Goal: Transaction & Acquisition: Purchase product/service

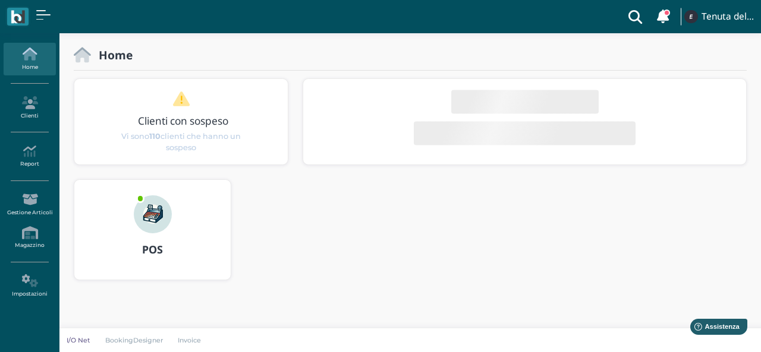
click at [139, 243] on div "POS" at bounding box center [152, 250] width 156 height 33
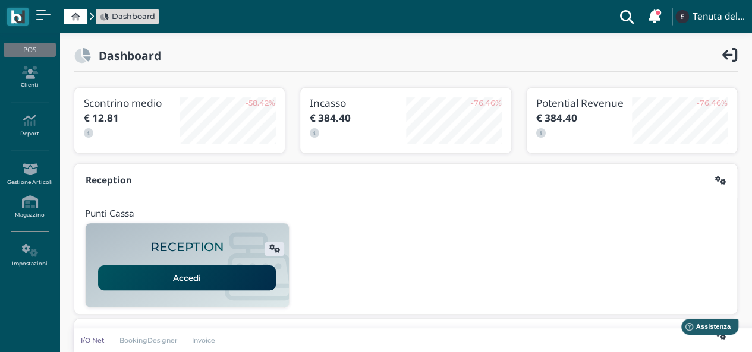
click at [196, 277] on link "Accedi" at bounding box center [187, 278] width 178 height 25
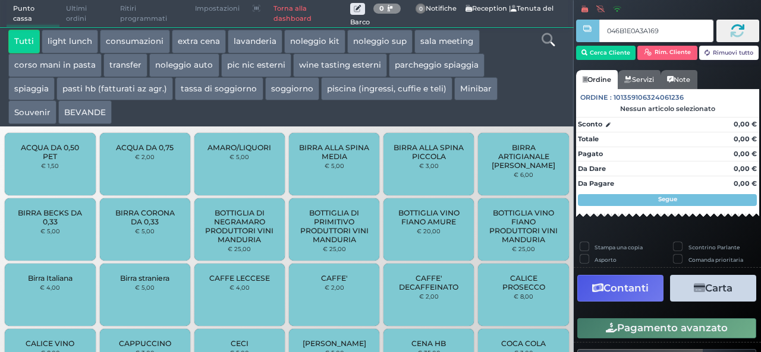
type input "046B1E0A3A1691"
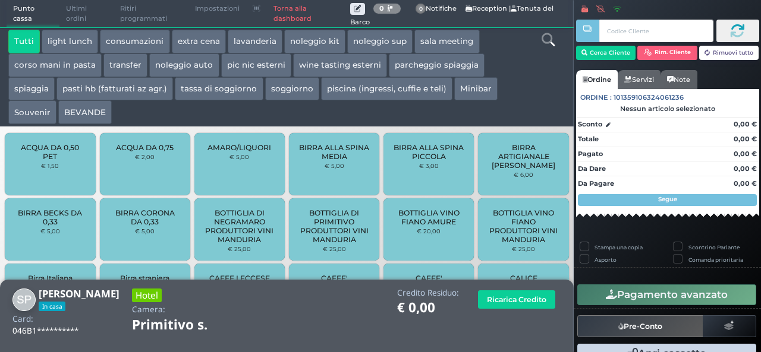
click at [199, 40] on button "extra cena" at bounding box center [199, 42] width 54 height 24
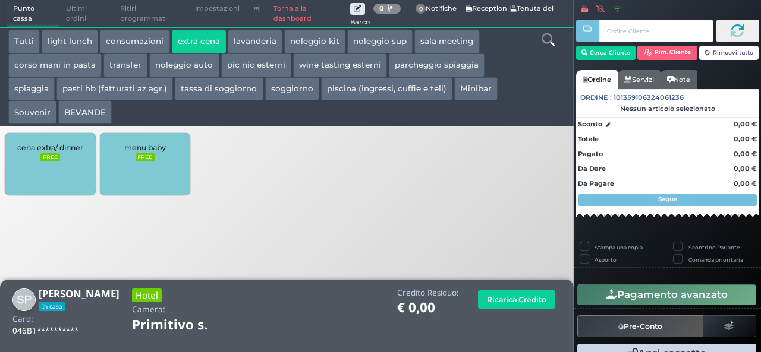
click at [62, 171] on div "cena extra/ dinner FREE" at bounding box center [50, 164] width 90 height 62
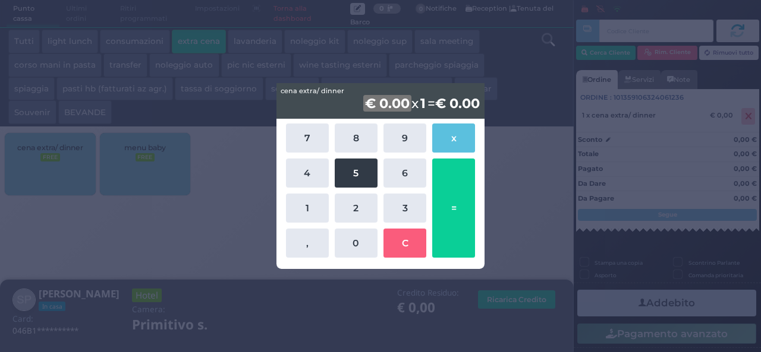
click at [340, 168] on button "5" at bounding box center [356, 173] width 43 height 29
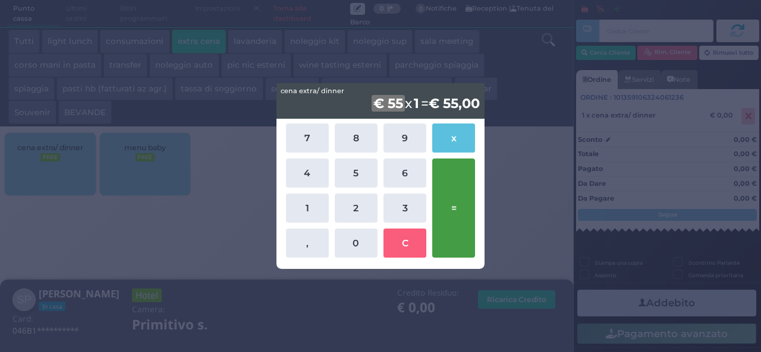
click at [449, 188] on button "=" at bounding box center [453, 208] width 43 height 99
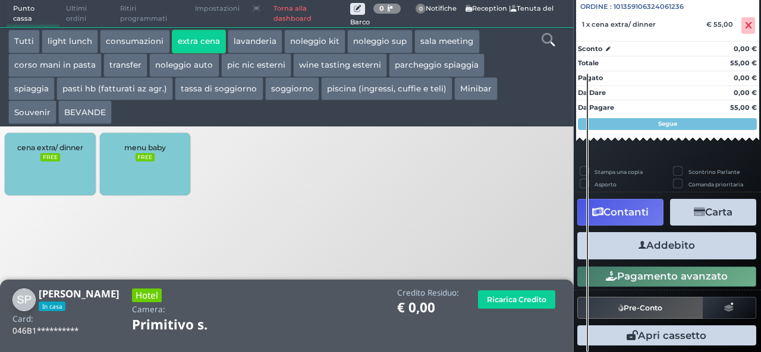
scroll to position [131, 0]
click at [697, 243] on button "Addebito" at bounding box center [666, 245] width 179 height 27
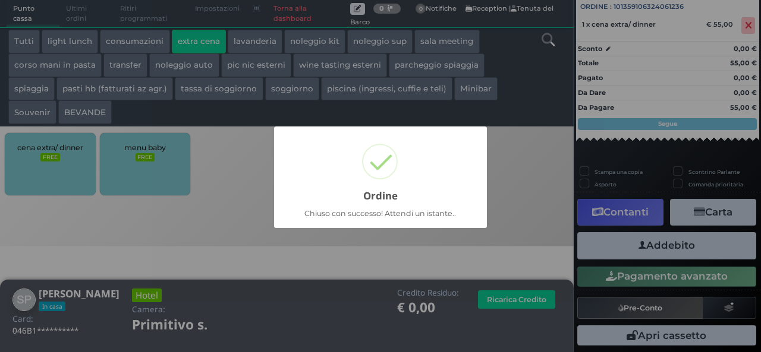
scroll to position [34, 0]
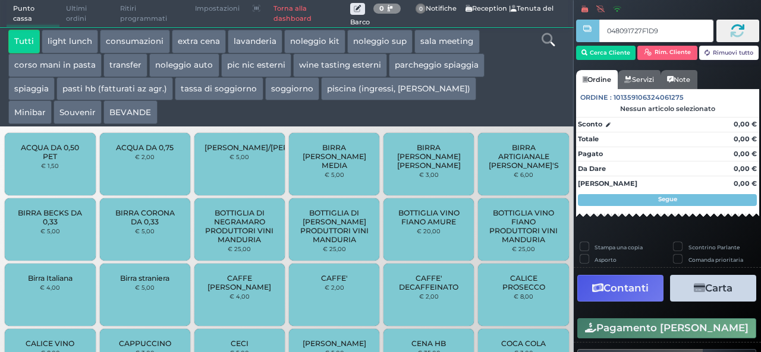
type input "048091727F1D91"
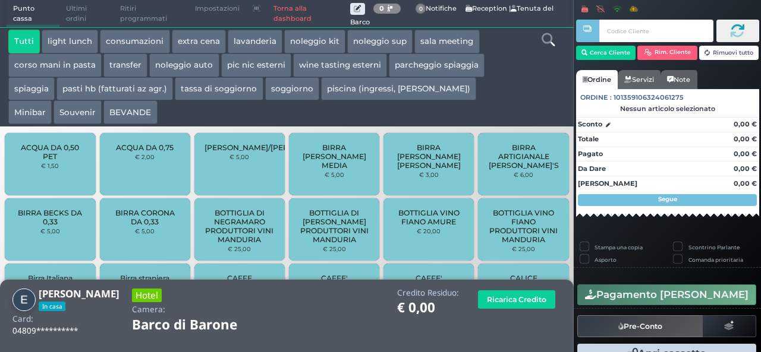
click at [207, 36] on button "extra cena" at bounding box center [199, 42] width 54 height 24
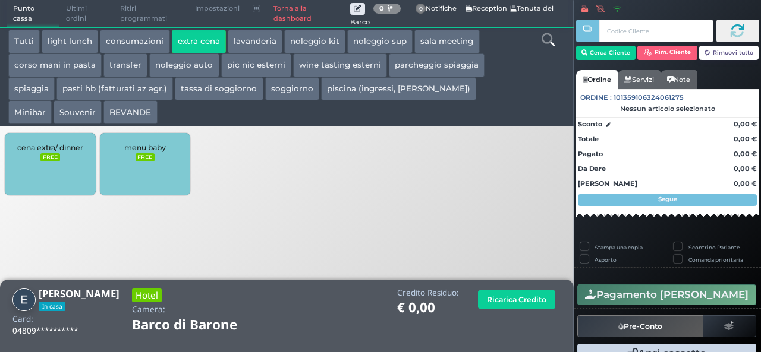
click at [62, 169] on div "cena extra/ dinner FREE" at bounding box center [50, 164] width 90 height 62
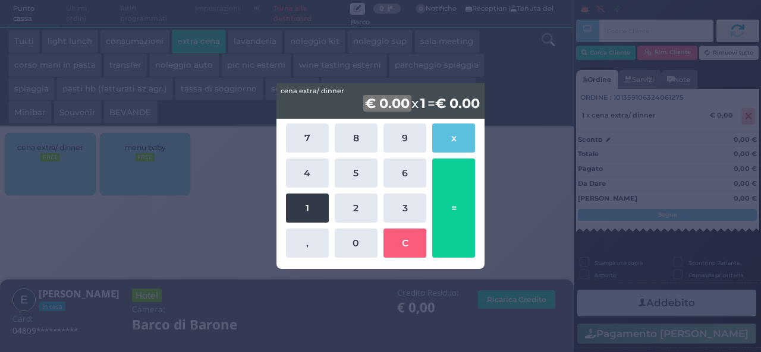
click at [309, 208] on button "1" at bounding box center [307, 208] width 43 height 29
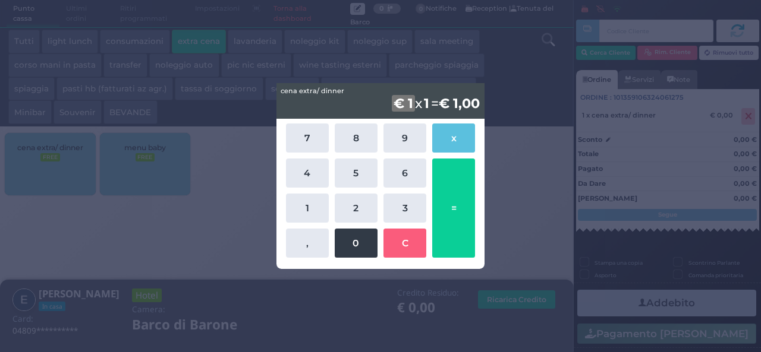
click at [361, 243] on button "0" at bounding box center [356, 243] width 43 height 29
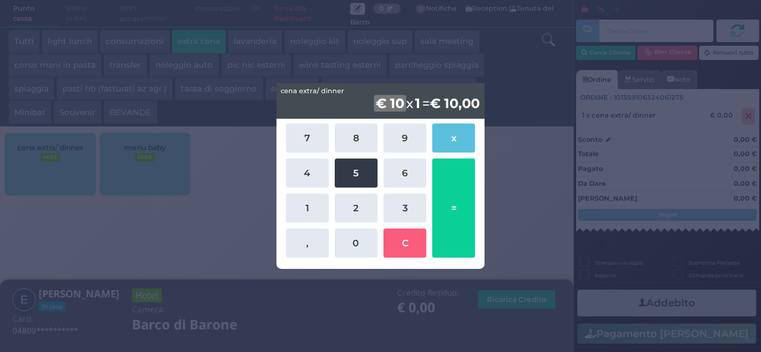
click at [347, 173] on button "5" at bounding box center [356, 173] width 43 height 29
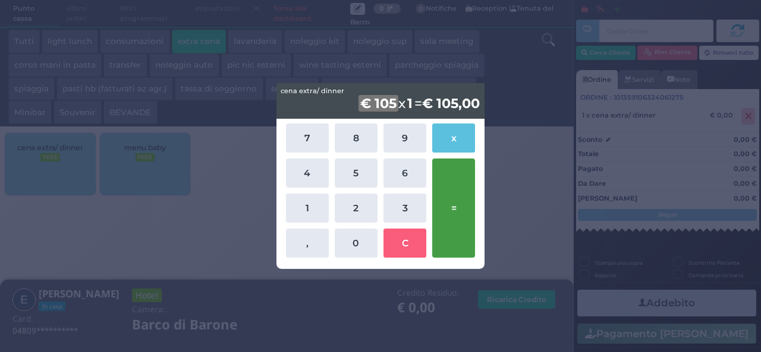
click at [467, 179] on button "=" at bounding box center [453, 208] width 43 height 99
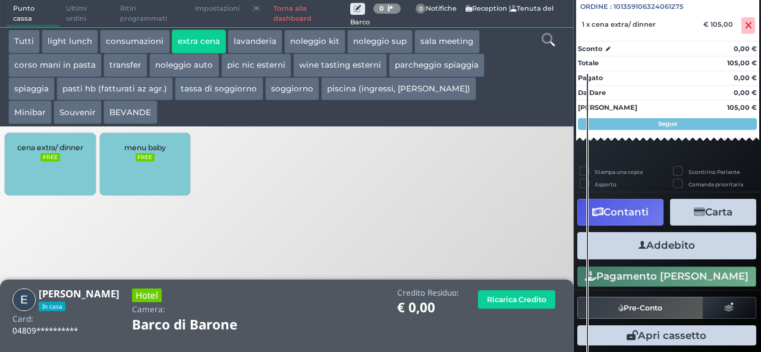
scroll to position [131, 0]
click at [682, 249] on button "Addebito" at bounding box center [666, 245] width 179 height 27
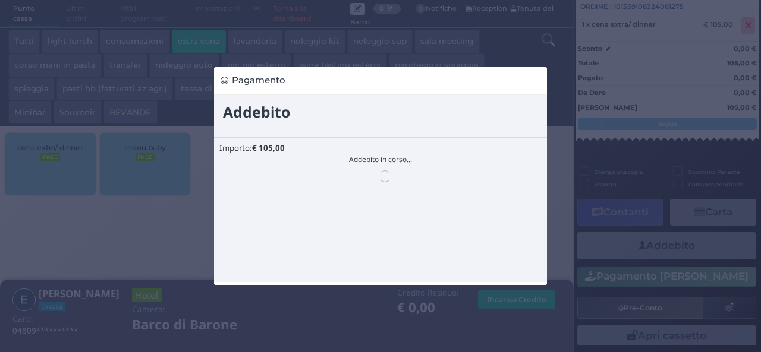
scroll to position [0, 0]
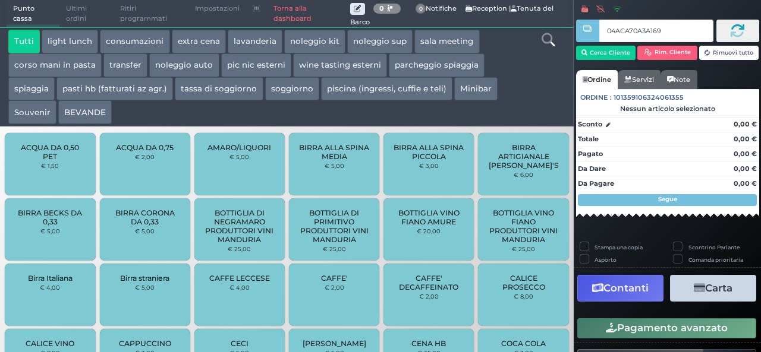
type input "04ACA70A3A1690"
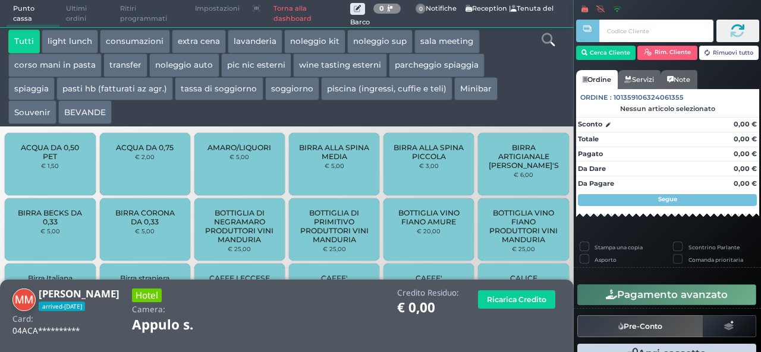
click at [210, 45] on button "extra cena" at bounding box center [199, 42] width 54 height 24
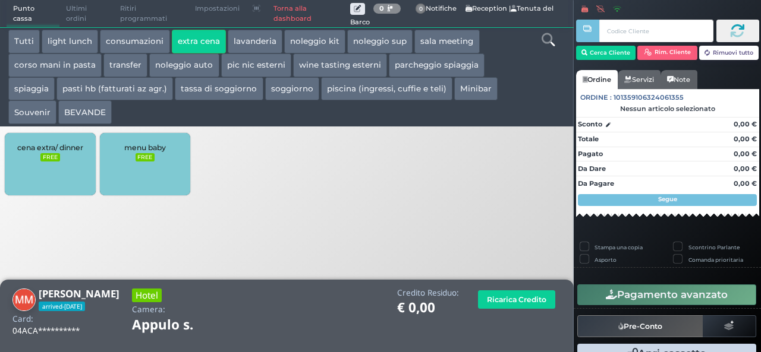
click at [56, 172] on div "cena extra/ dinner FREE" at bounding box center [50, 164] width 90 height 62
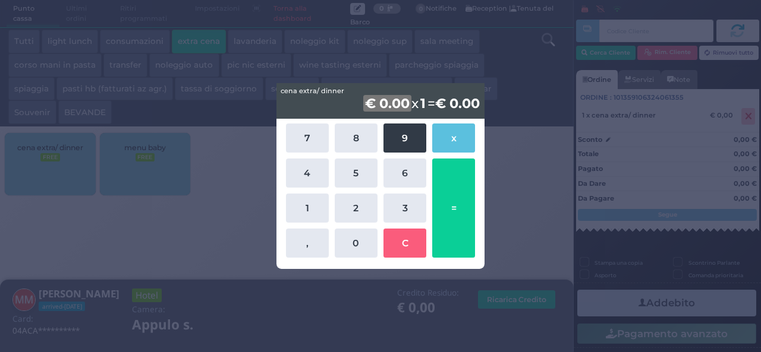
click at [385, 152] on button "9" at bounding box center [404, 138] width 43 height 29
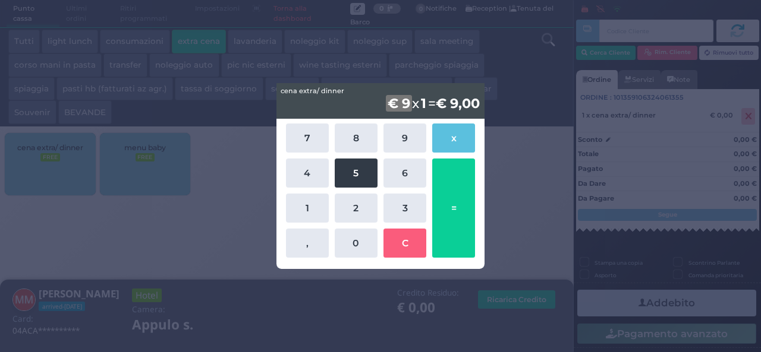
click at [354, 172] on button "5" at bounding box center [356, 173] width 43 height 29
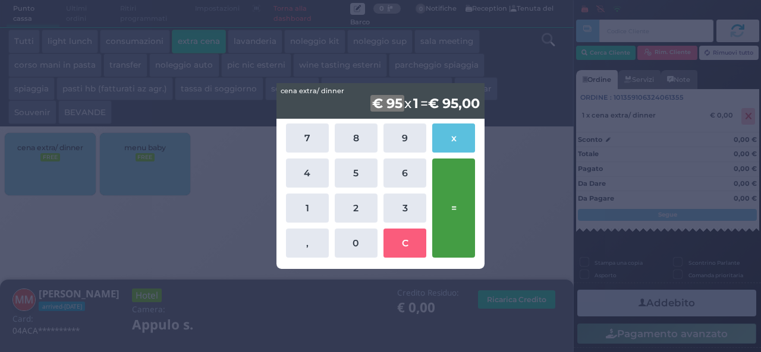
click at [462, 208] on button "=" at bounding box center [453, 208] width 43 height 99
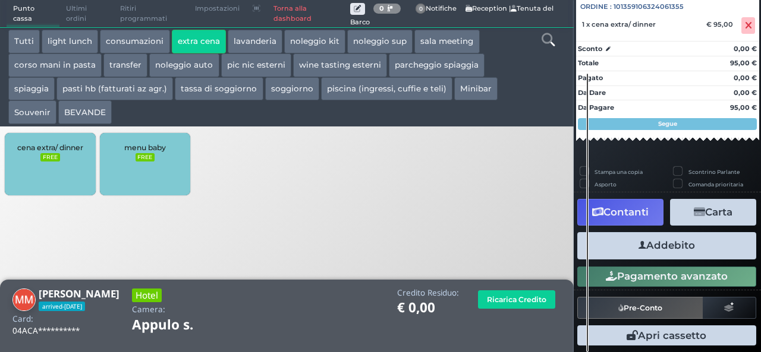
scroll to position [131, 0]
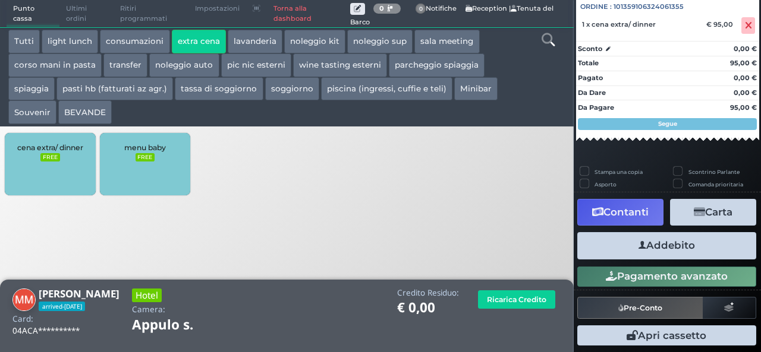
click at [672, 243] on button "Addebito" at bounding box center [666, 245] width 179 height 27
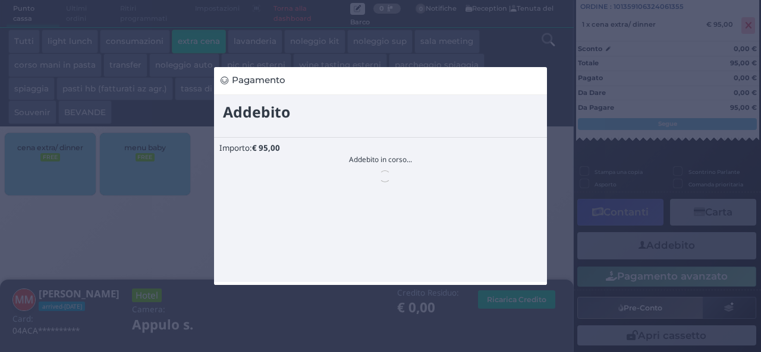
scroll to position [0, 0]
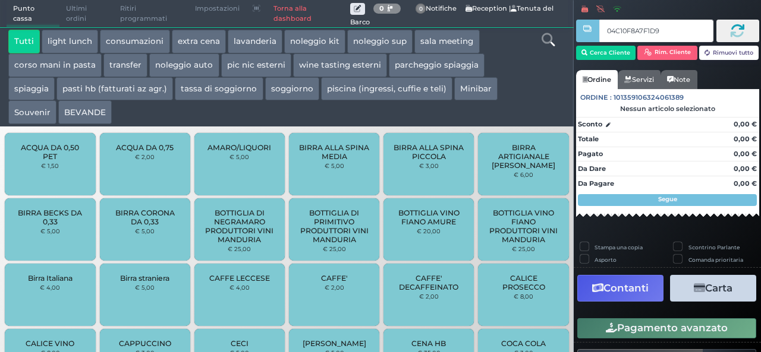
type input "04C10F8A7F1D90"
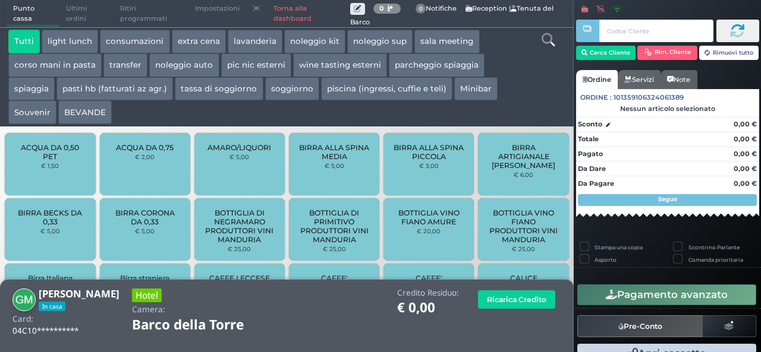
click at [191, 36] on button "extra cena" at bounding box center [199, 42] width 54 height 24
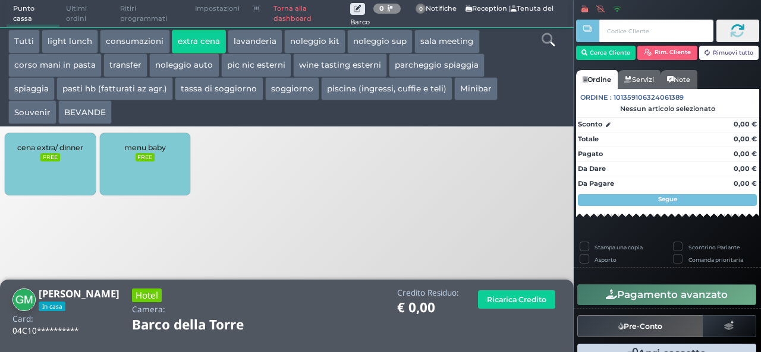
click at [53, 169] on div "cena extra/ dinner FREE" at bounding box center [50, 164] width 90 height 62
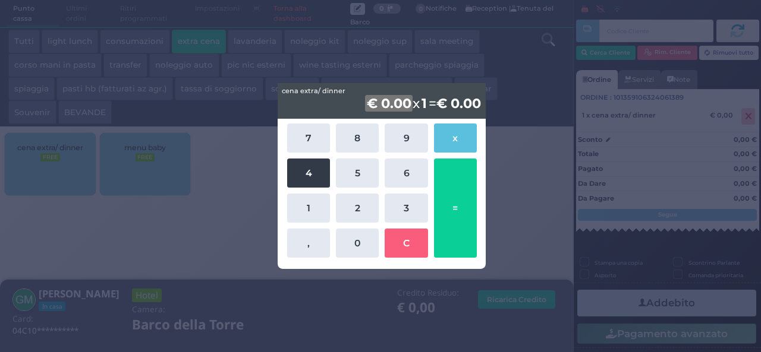
click at [313, 175] on button "4" at bounding box center [308, 173] width 43 height 29
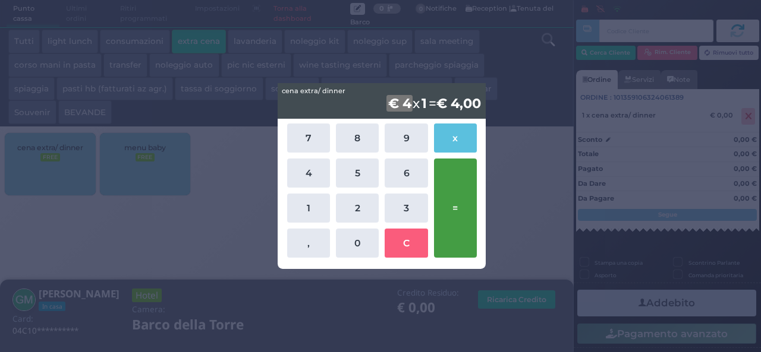
click at [445, 218] on button "=" at bounding box center [455, 208] width 43 height 99
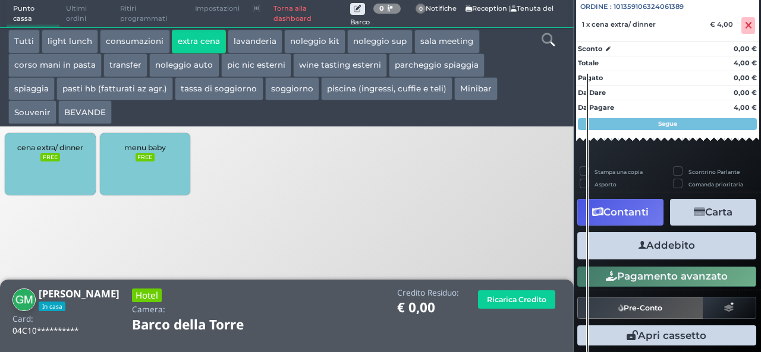
scroll to position [131, 0]
click at [696, 248] on button "Addebito" at bounding box center [666, 245] width 179 height 27
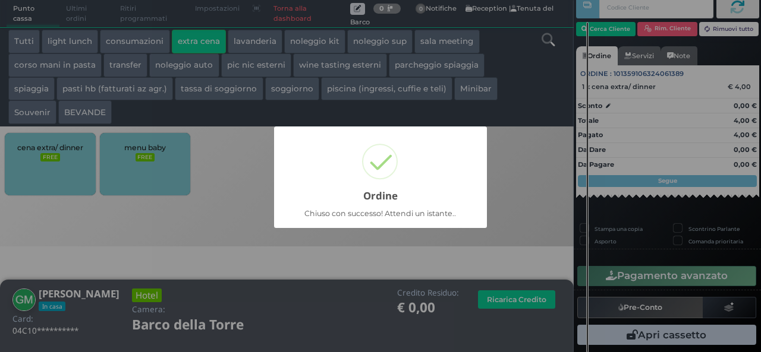
scroll to position [34, 0]
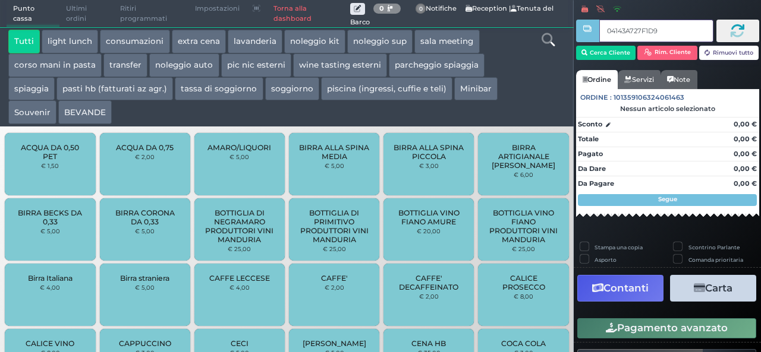
type input "04143A727F1D95"
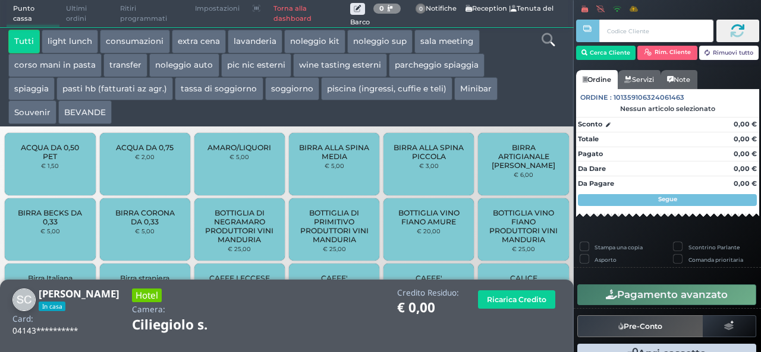
click at [203, 43] on button "extra cena" at bounding box center [199, 42] width 54 height 24
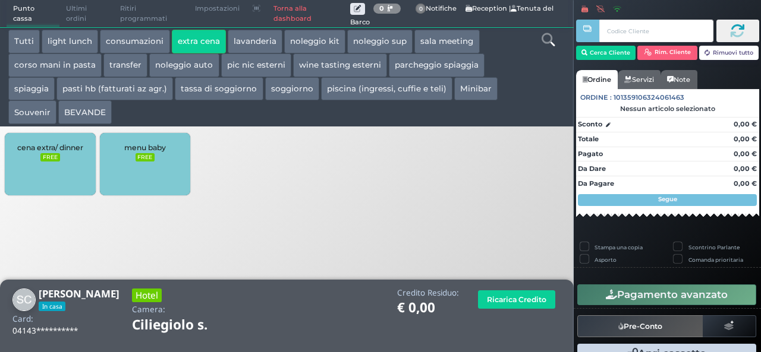
click at [38, 174] on div "cena extra/ dinner FREE" at bounding box center [50, 164] width 90 height 62
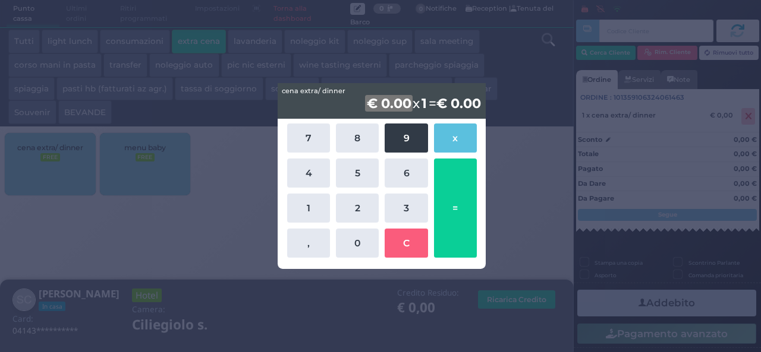
click at [404, 137] on button "9" at bounding box center [406, 138] width 43 height 29
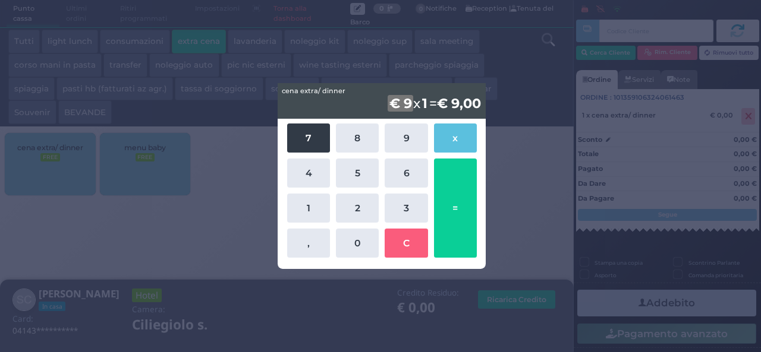
click at [294, 143] on button "7" at bounding box center [308, 138] width 43 height 29
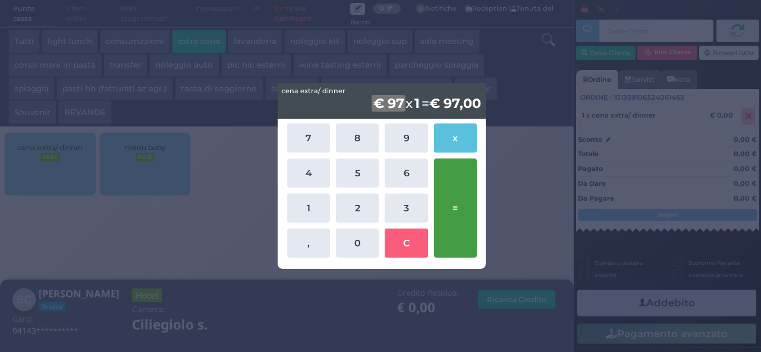
click at [449, 215] on button "=" at bounding box center [455, 208] width 43 height 99
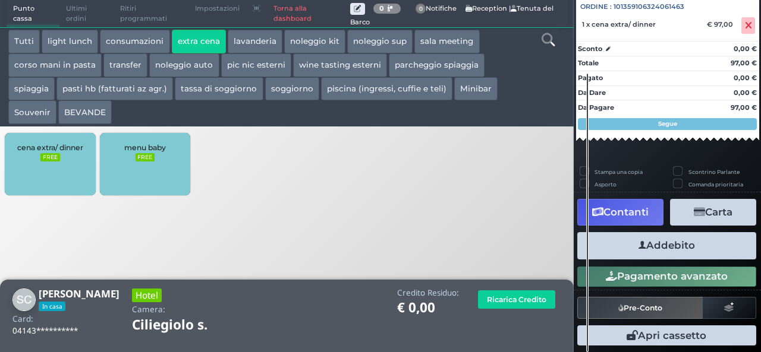
scroll to position [131, 0]
click at [670, 249] on button "Addebito" at bounding box center [666, 245] width 179 height 27
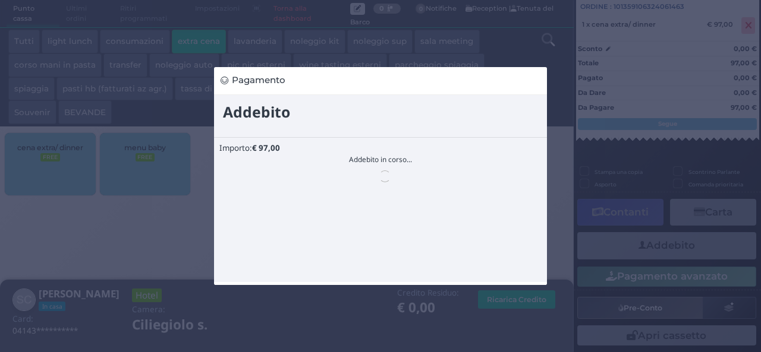
scroll to position [0, 0]
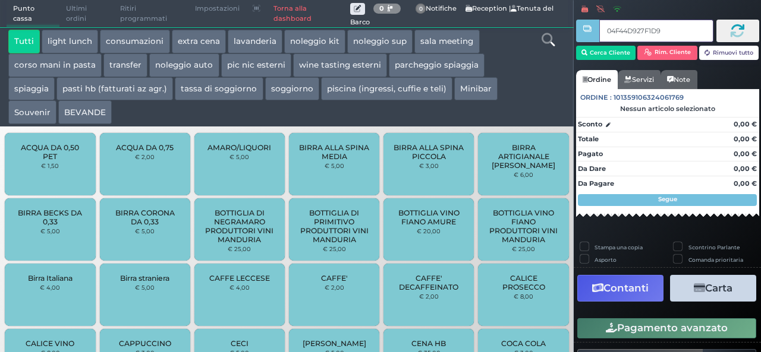
type input "04F44D927F1D94"
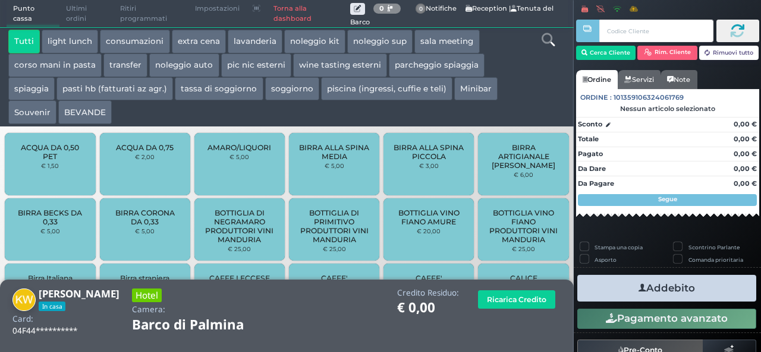
click at [183, 38] on button "extra cena" at bounding box center [199, 42] width 54 height 24
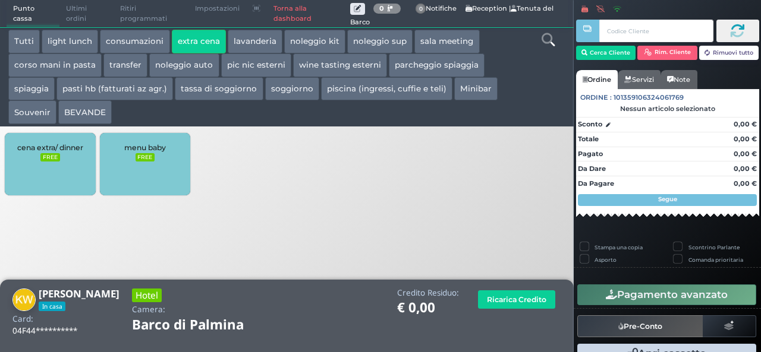
click at [65, 169] on div "cena extra/ dinner FREE" at bounding box center [50, 164] width 90 height 62
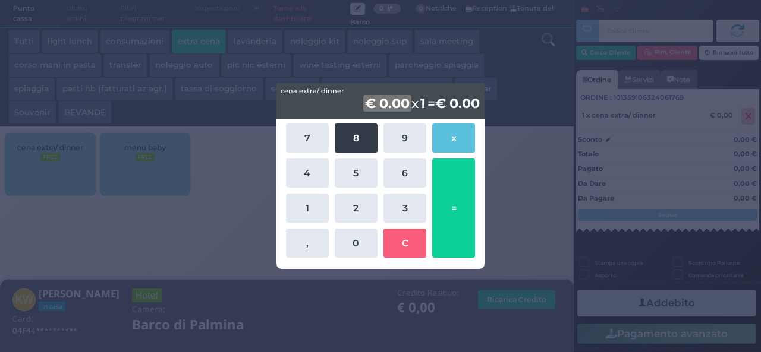
click at [363, 139] on button "8" at bounding box center [356, 138] width 43 height 29
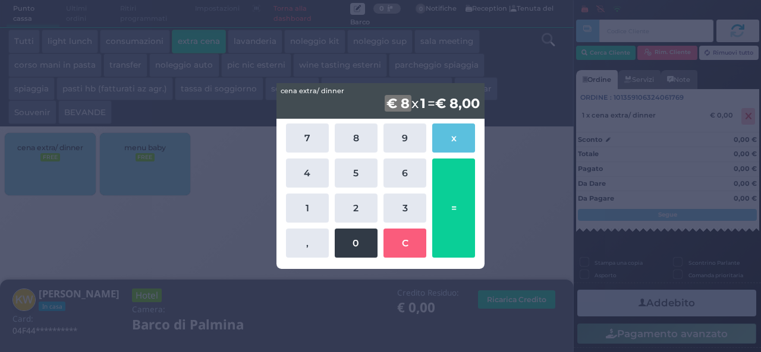
click at [345, 241] on button "0" at bounding box center [356, 243] width 43 height 29
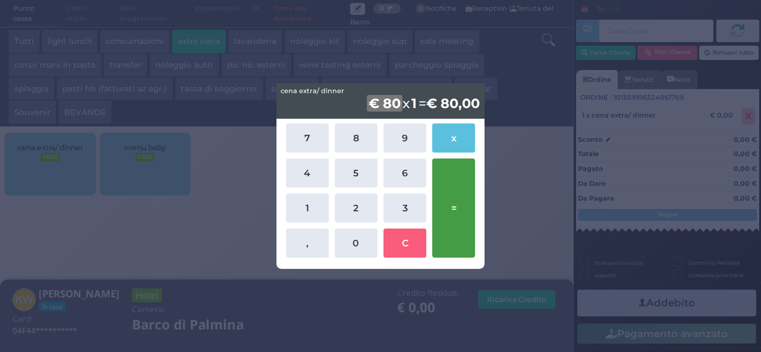
click at [459, 218] on button "=" at bounding box center [453, 208] width 43 height 99
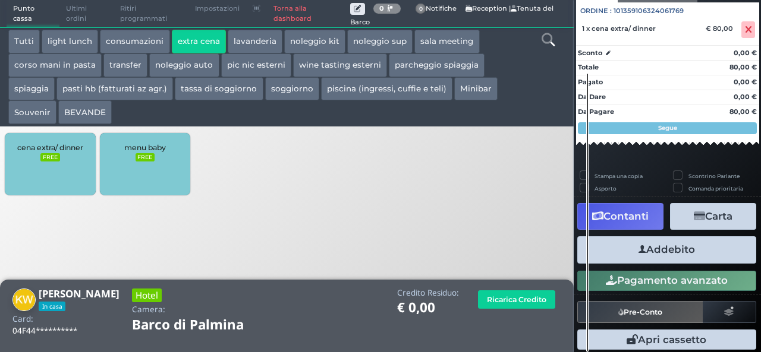
scroll to position [131, 0]
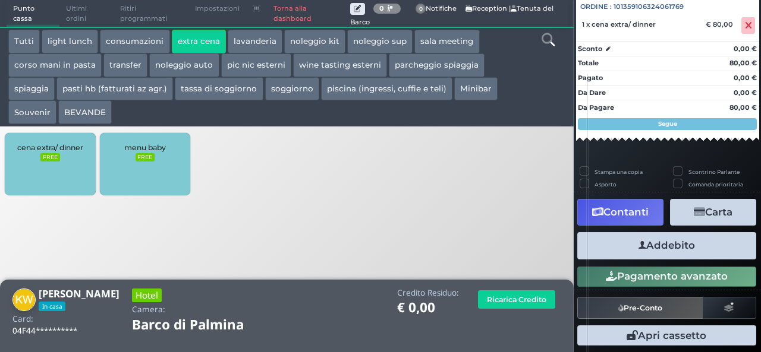
click at [685, 254] on button "Addebito" at bounding box center [666, 245] width 179 height 27
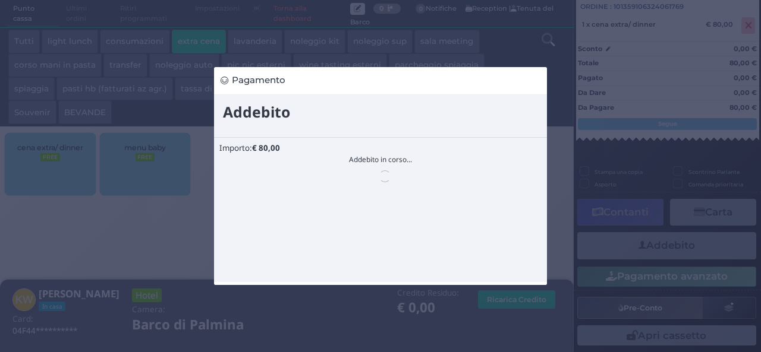
scroll to position [0, 0]
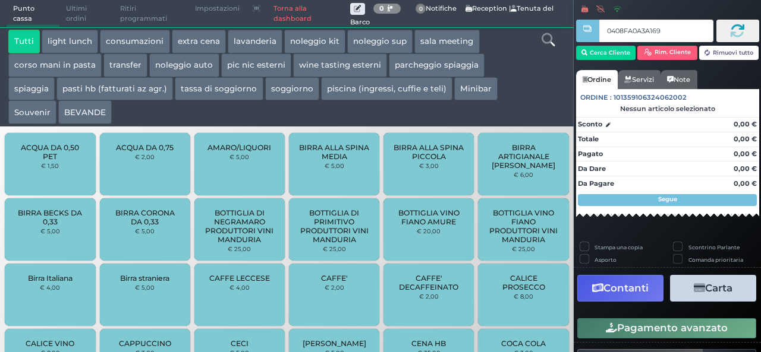
type input "0408FA0A3A1691"
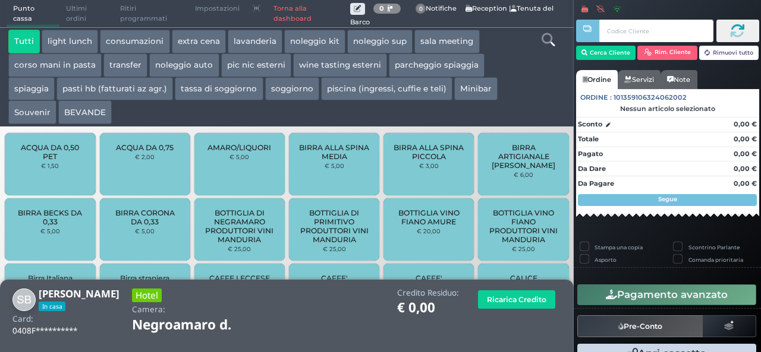
click at [188, 37] on button "extra cena" at bounding box center [199, 42] width 54 height 24
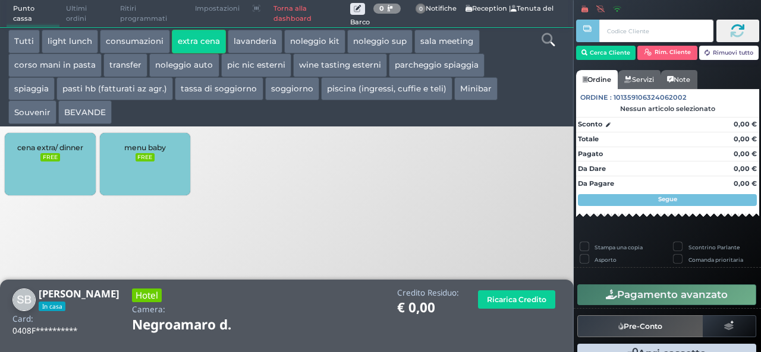
click at [73, 169] on div "cena extra/ dinner FREE" at bounding box center [50, 164] width 90 height 62
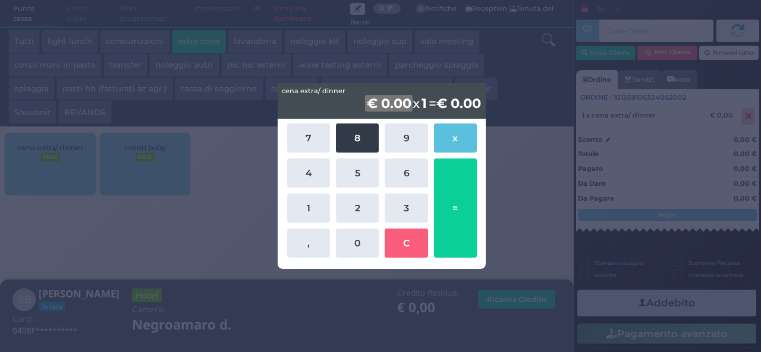
click at [364, 142] on button "8" at bounding box center [357, 138] width 43 height 29
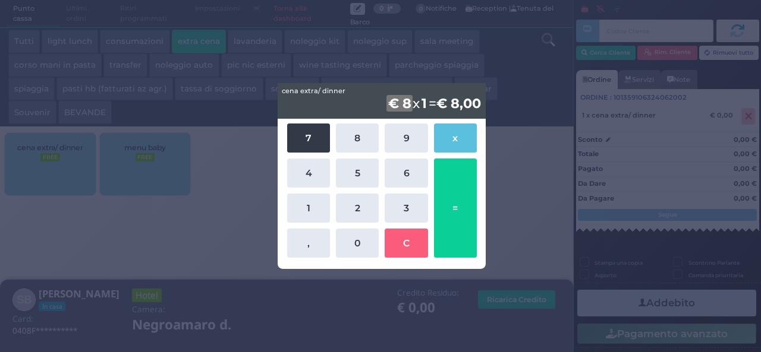
click at [322, 139] on button "7" at bounding box center [308, 138] width 43 height 29
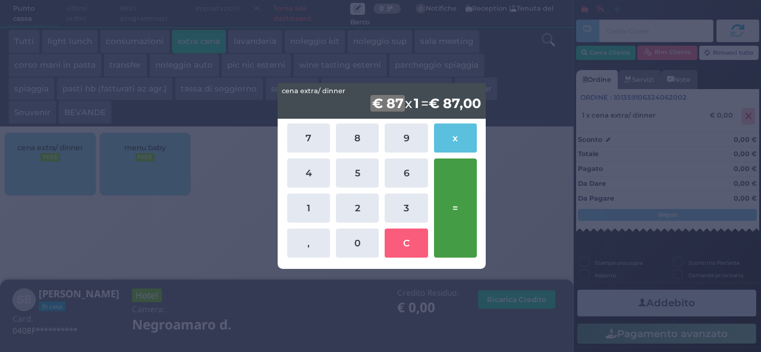
click at [470, 201] on button "=" at bounding box center [455, 208] width 43 height 99
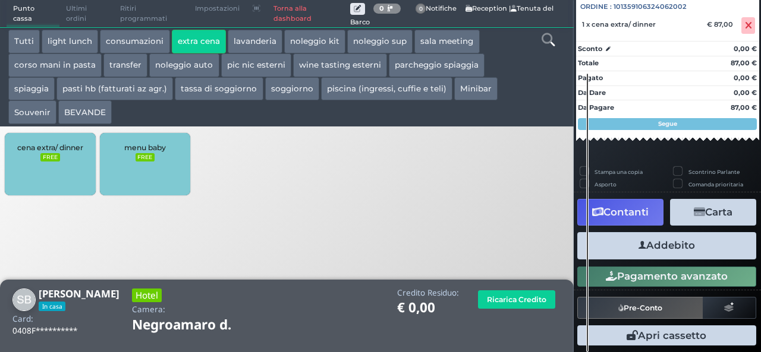
scroll to position [131, 0]
click at [694, 248] on button "Addebito" at bounding box center [666, 245] width 179 height 27
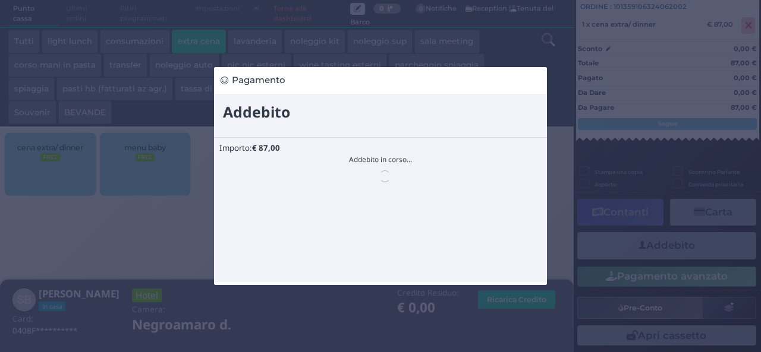
scroll to position [0, 0]
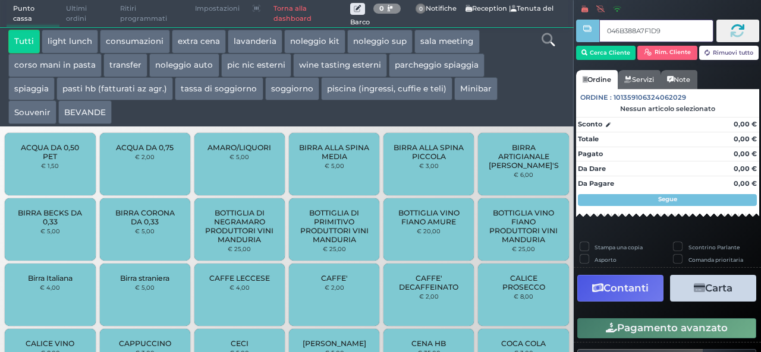
type input "046B388A7F1D94"
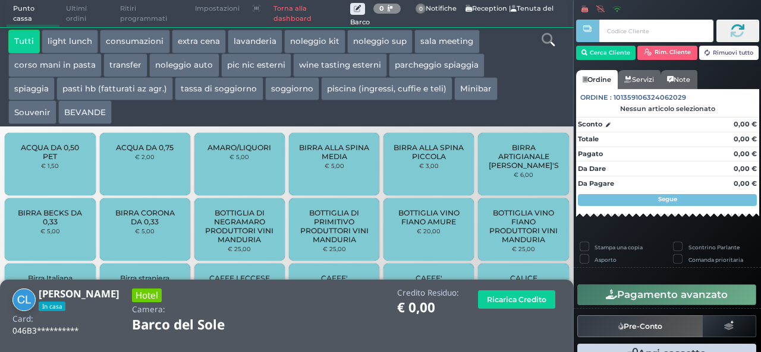
click at [201, 40] on button "extra cena" at bounding box center [199, 42] width 54 height 24
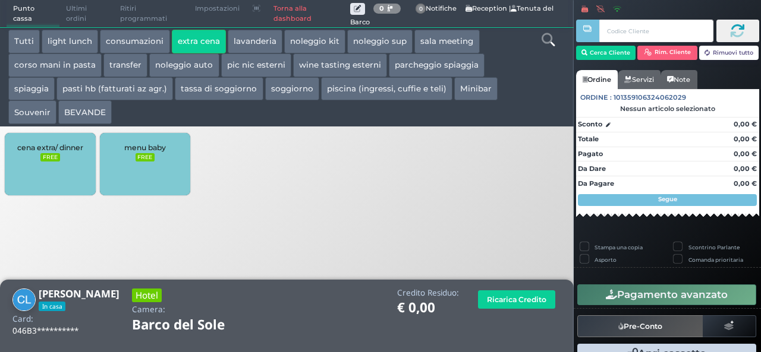
click at [56, 178] on div "cena extra/ dinner FREE" at bounding box center [50, 164] width 90 height 62
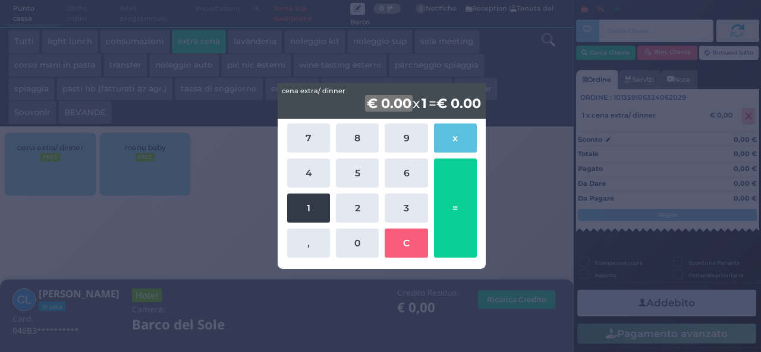
click at [310, 202] on button "1" at bounding box center [308, 208] width 43 height 29
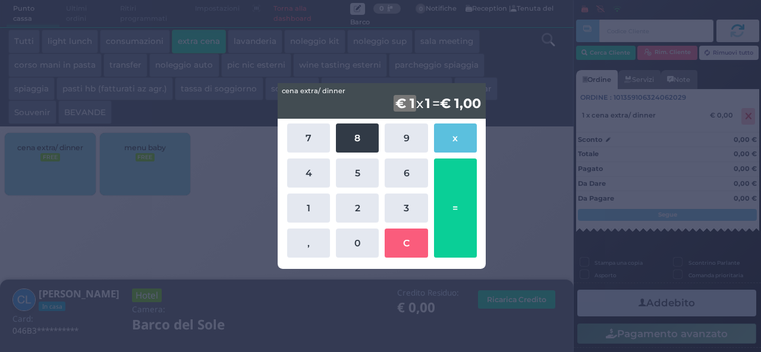
click at [360, 128] on button "8" at bounding box center [357, 138] width 43 height 29
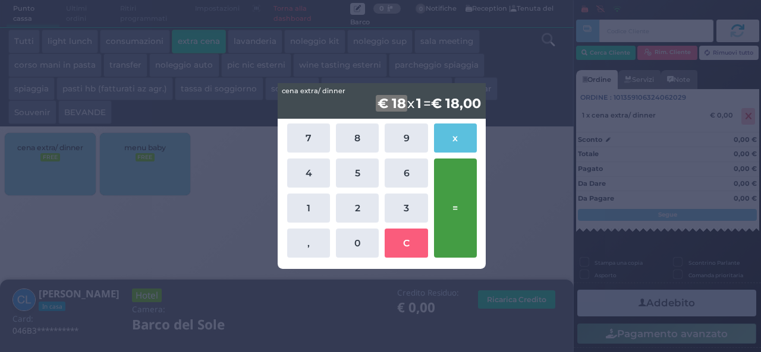
click at [452, 177] on button "=" at bounding box center [455, 208] width 43 height 99
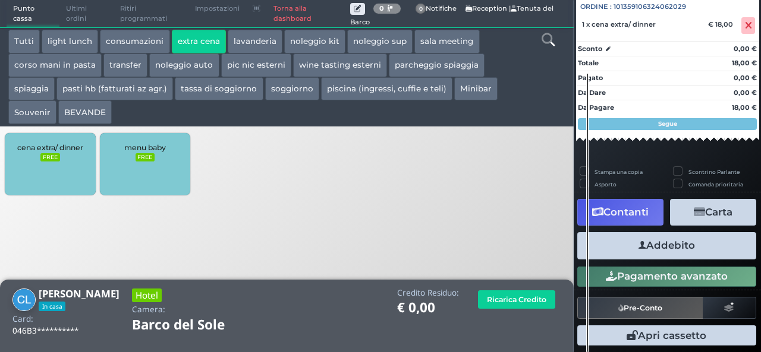
scroll to position [131, 0]
click at [672, 251] on button "Addebito" at bounding box center [666, 245] width 179 height 27
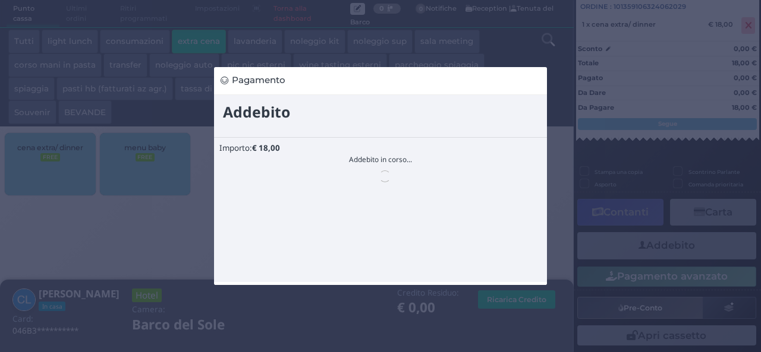
scroll to position [0, 0]
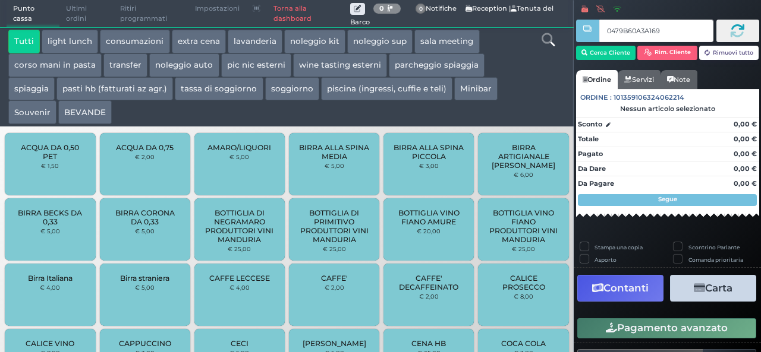
type input "0479B60A3A1694"
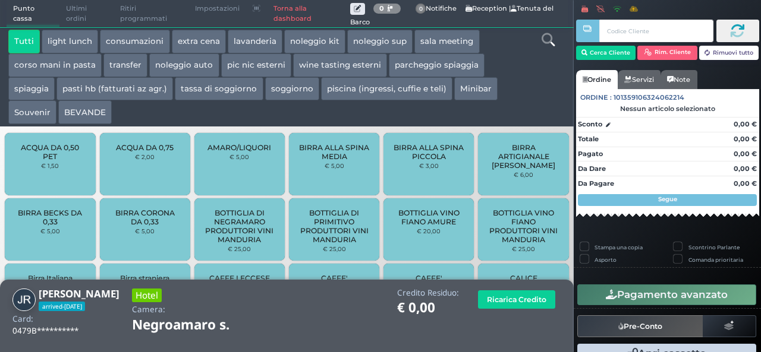
click at [206, 42] on button "extra cena" at bounding box center [199, 42] width 54 height 24
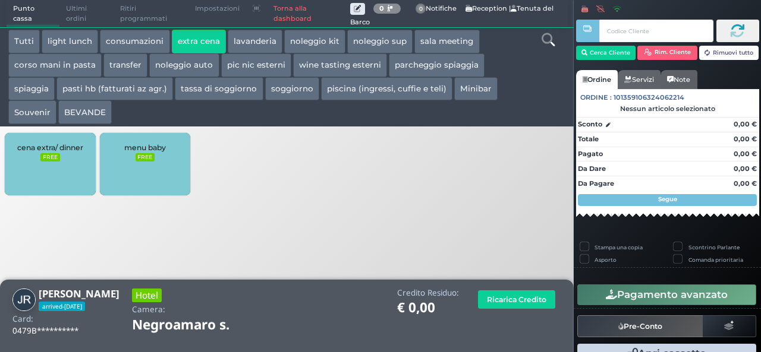
click at [37, 177] on div "cena extra/ dinner FREE" at bounding box center [50, 164] width 90 height 62
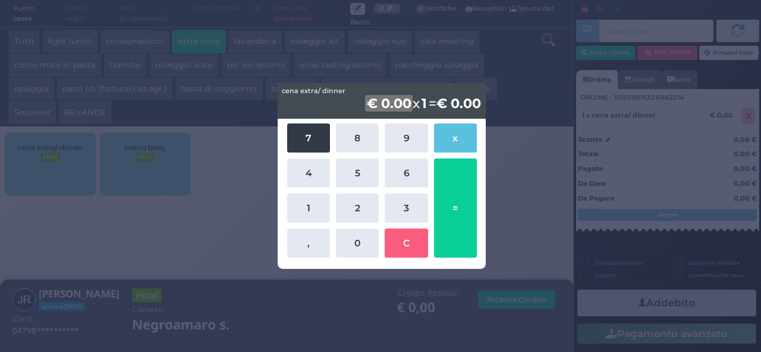
click at [314, 146] on button "7" at bounding box center [308, 138] width 43 height 29
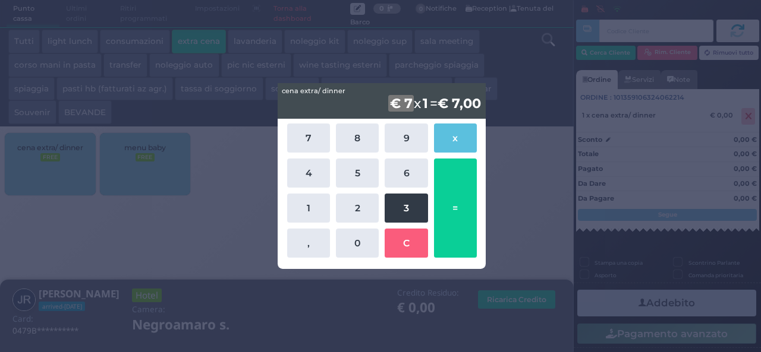
click at [407, 211] on button "3" at bounding box center [406, 208] width 43 height 29
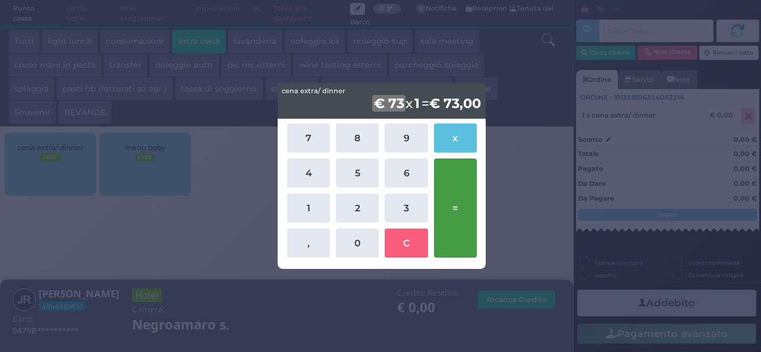
click at [461, 212] on button "=" at bounding box center [455, 208] width 43 height 99
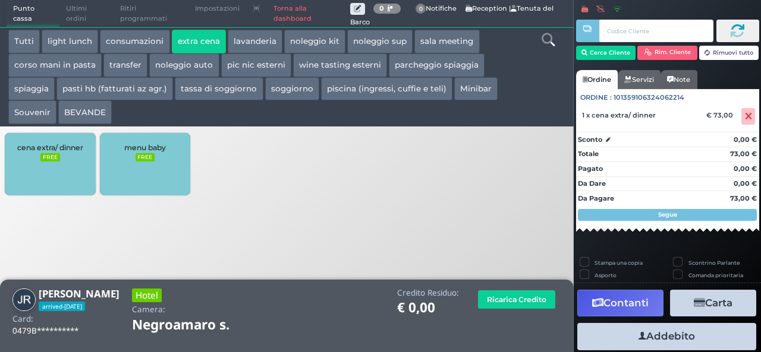
click at [59, 176] on div "cena extra/ dinner FREE" at bounding box center [50, 164] width 90 height 62
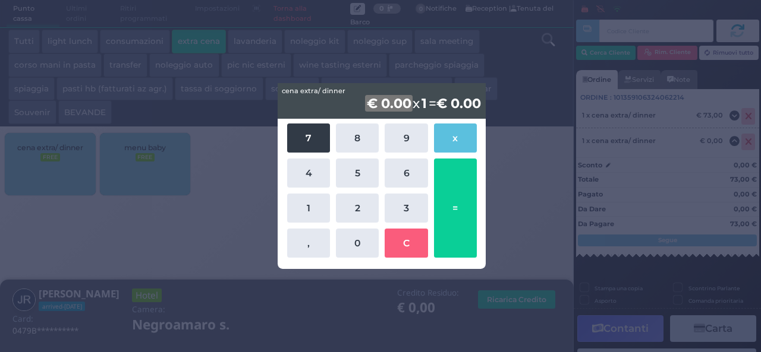
click at [317, 142] on button "7" at bounding box center [308, 138] width 43 height 29
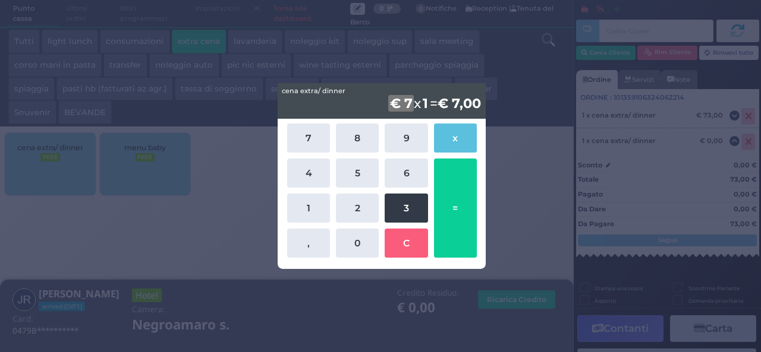
click at [395, 216] on button "3" at bounding box center [406, 208] width 43 height 29
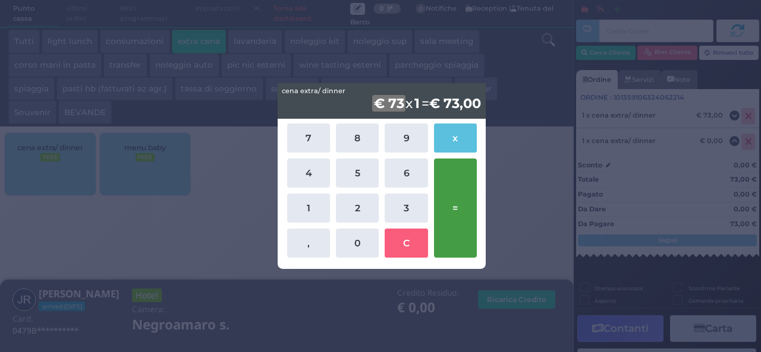
click at [443, 207] on button "=" at bounding box center [455, 208] width 43 height 99
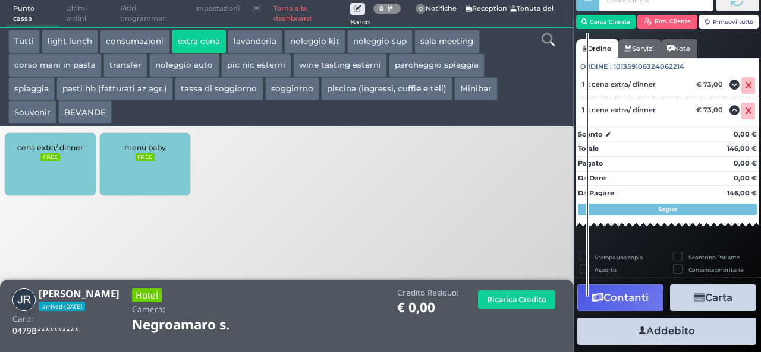
scroll to position [40, 0]
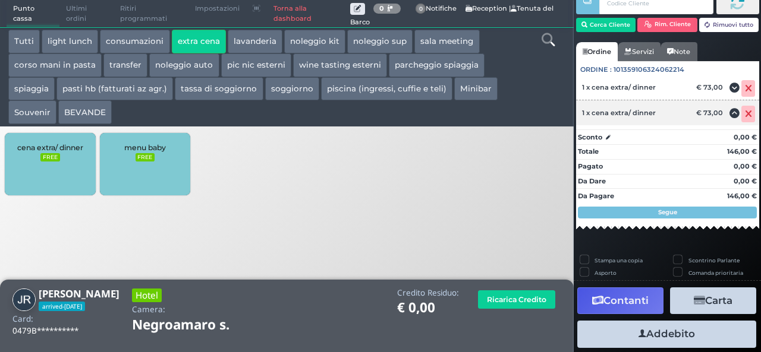
click at [745, 114] on icon at bounding box center [748, 114] width 7 height 1
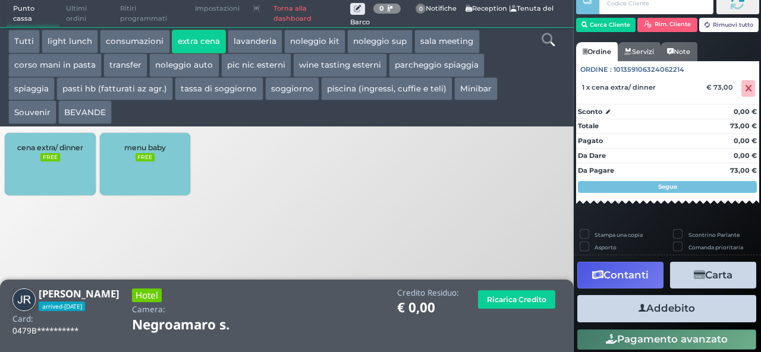
click at [673, 304] on button "Addebito" at bounding box center [666, 308] width 179 height 27
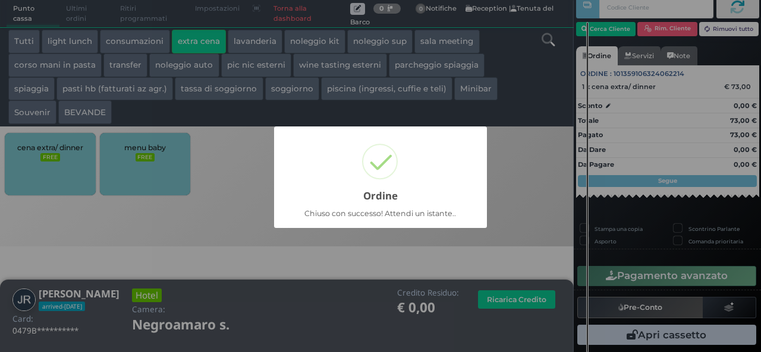
scroll to position [34, 0]
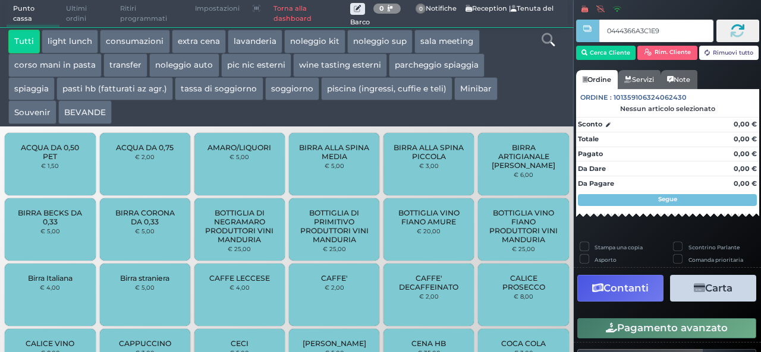
type input "0444366A3C1E90"
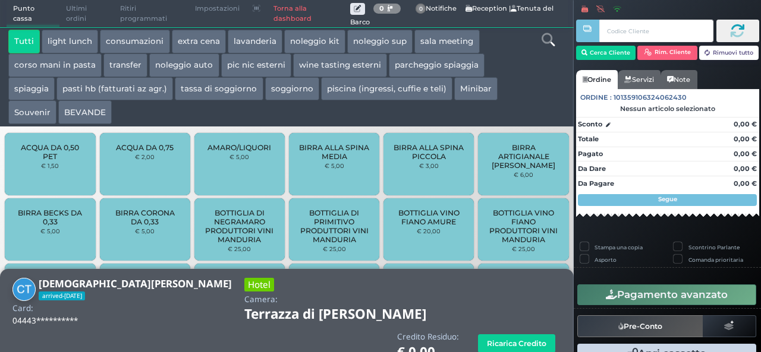
click at [203, 44] on button "extra cena" at bounding box center [199, 42] width 54 height 24
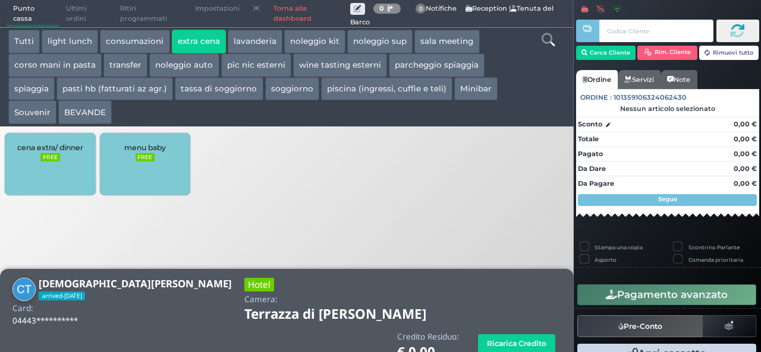
click at [41, 166] on div "cena extra/ dinner FREE" at bounding box center [50, 164] width 90 height 62
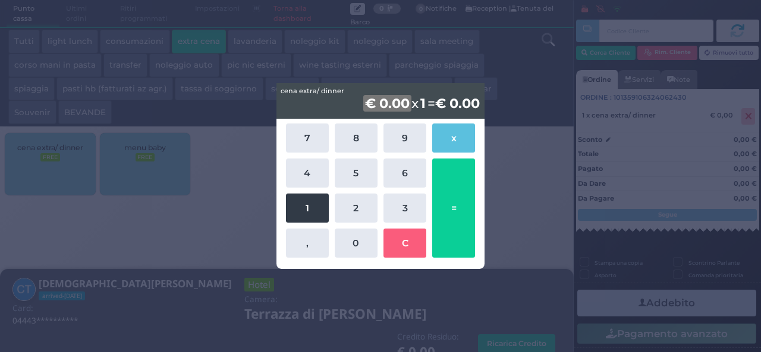
click at [301, 205] on button "1" at bounding box center [307, 208] width 43 height 29
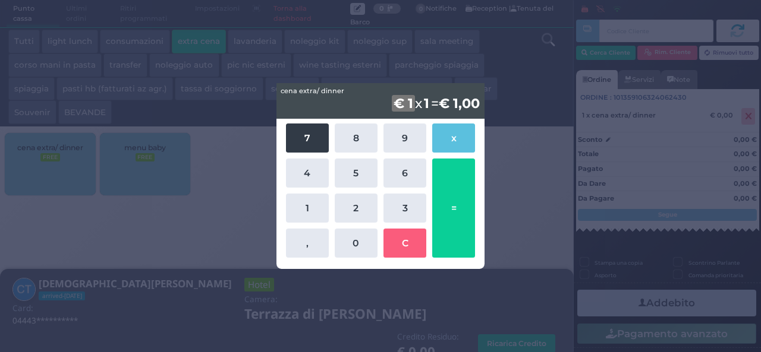
click at [311, 135] on button "7" at bounding box center [307, 138] width 43 height 29
click at [300, 223] on div "7 8 9 x 4 5 6 1 2 3 , 0 C =" at bounding box center [381, 191] width 196 height 140
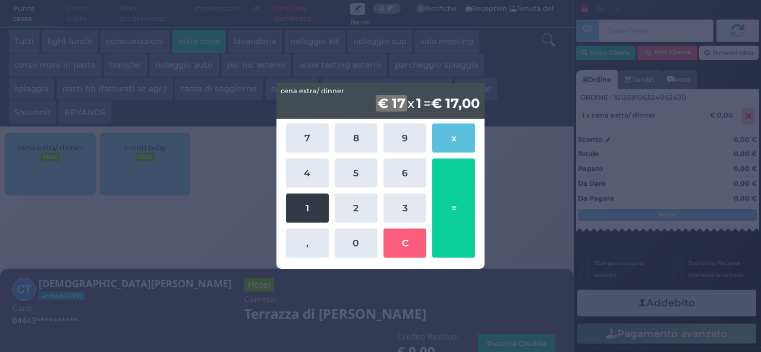
click at [304, 212] on button "1" at bounding box center [307, 208] width 43 height 29
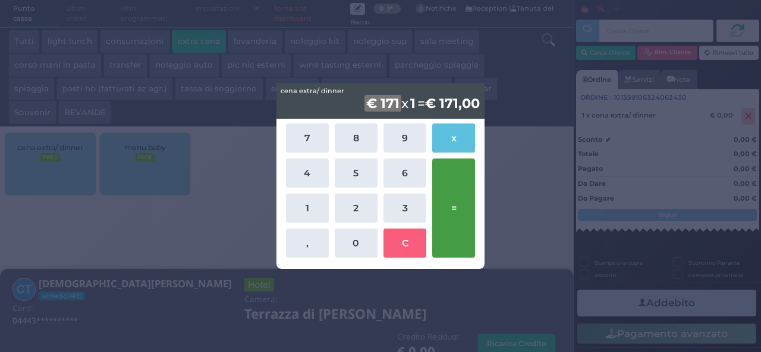
click at [460, 222] on button "=" at bounding box center [453, 208] width 43 height 99
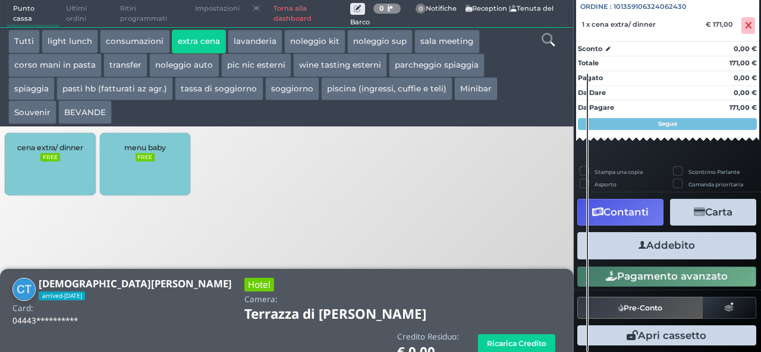
scroll to position [131, 0]
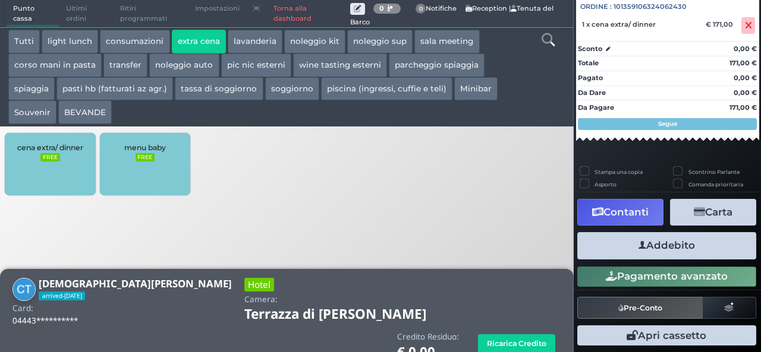
click at [655, 237] on button "Addebito" at bounding box center [666, 245] width 179 height 27
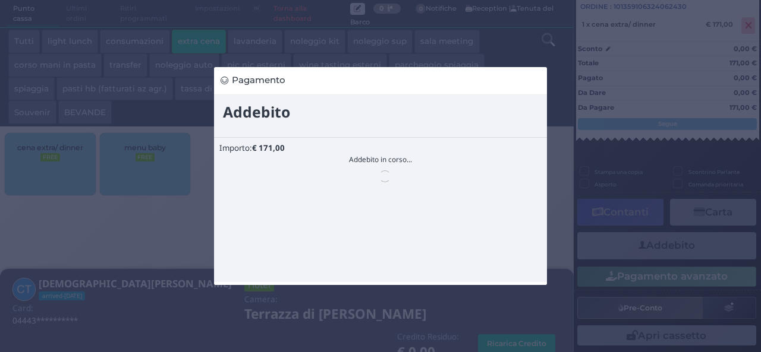
scroll to position [0, 0]
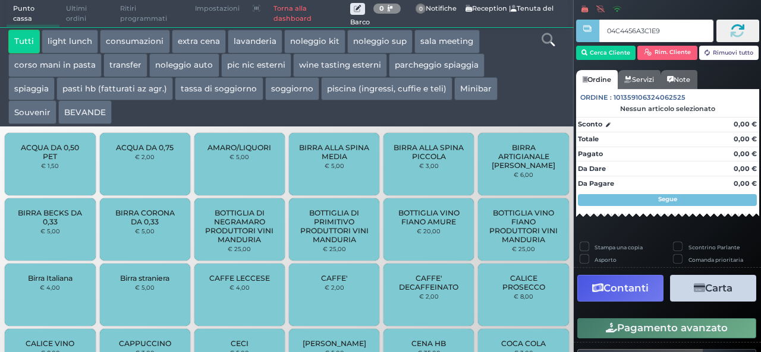
type input "04C4456A3C1E90"
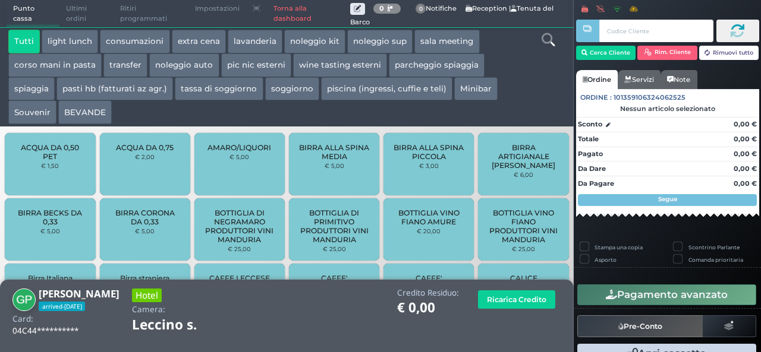
click at [222, 45] on button "extra cena" at bounding box center [199, 42] width 54 height 24
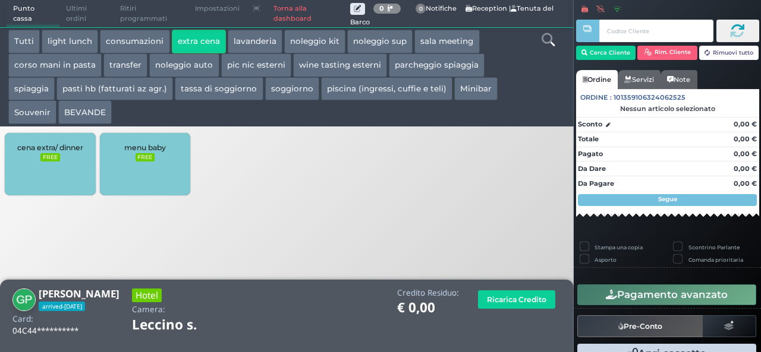
click at [51, 166] on div "cena extra/ dinner FREE" at bounding box center [50, 164] width 90 height 62
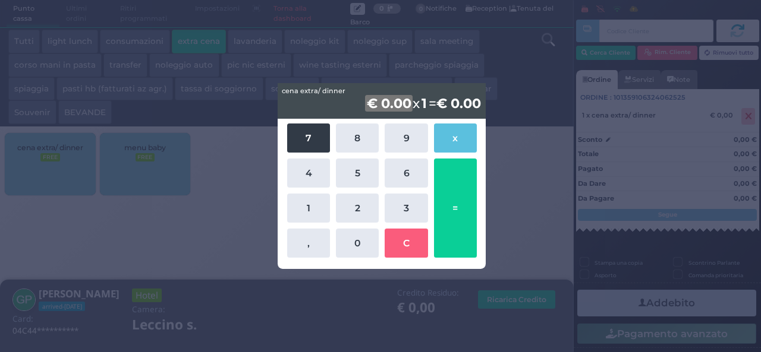
click at [301, 145] on button "7" at bounding box center [308, 138] width 43 height 29
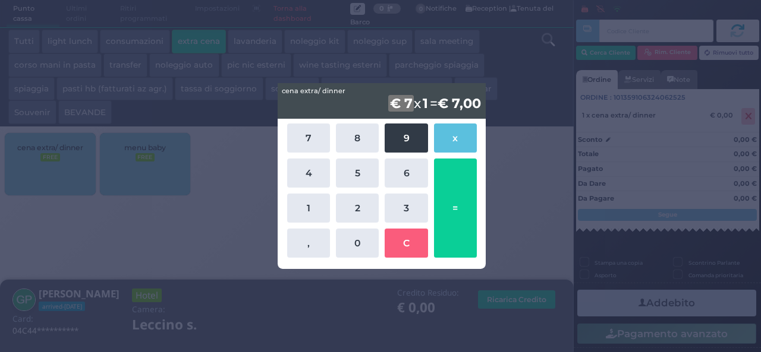
click at [401, 140] on button "9" at bounding box center [406, 138] width 43 height 29
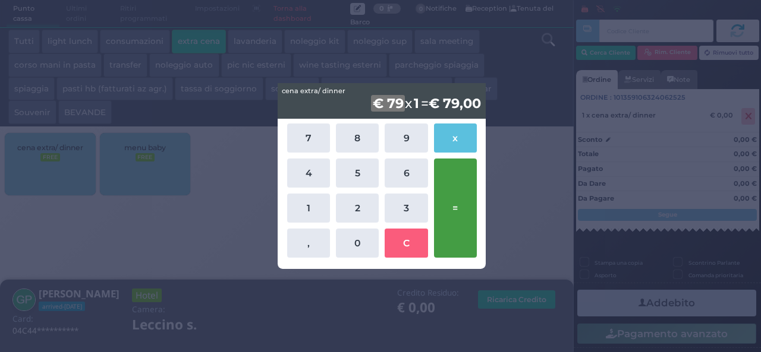
click at [458, 184] on button "=" at bounding box center [455, 208] width 43 height 99
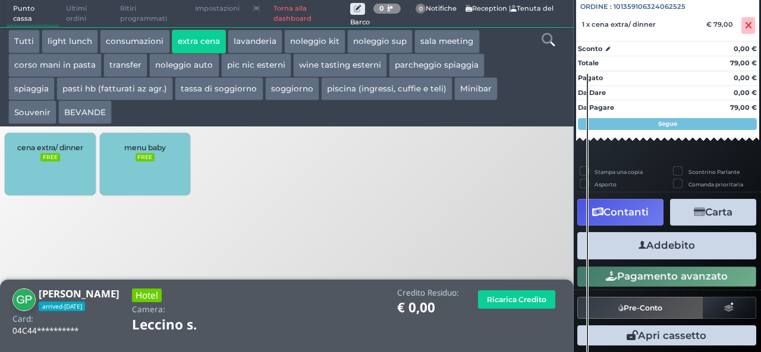
scroll to position [131, 0]
click at [680, 253] on button "Addebito" at bounding box center [666, 245] width 179 height 27
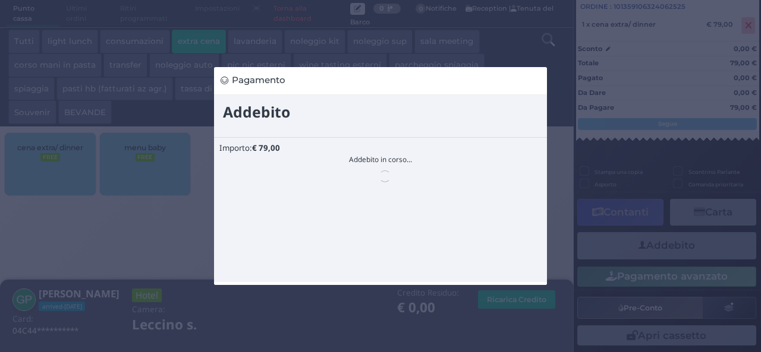
scroll to position [0, 0]
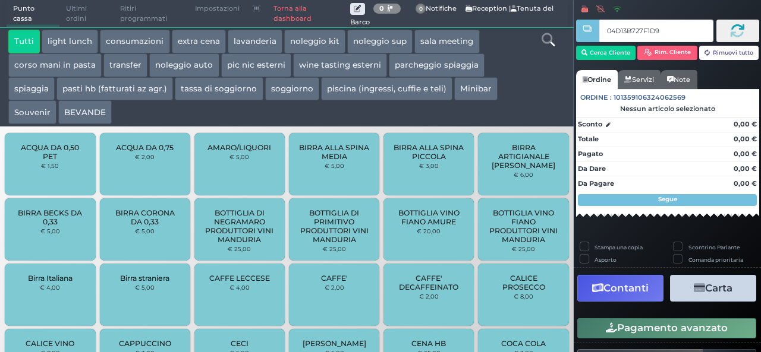
type input "04D13B727F1D94"
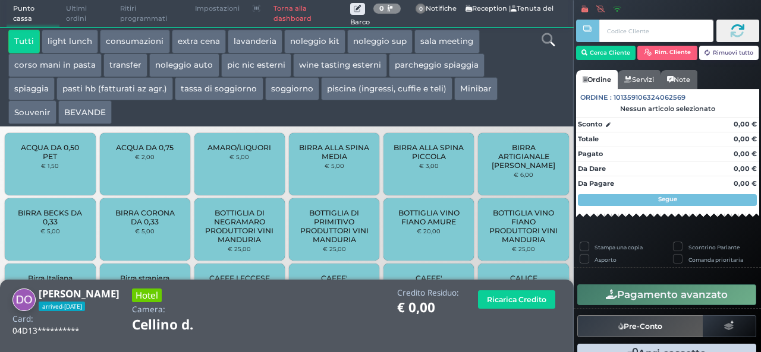
click at [191, 35] on button "extra cena" at bounding box center [199, 42] width 54 height 24
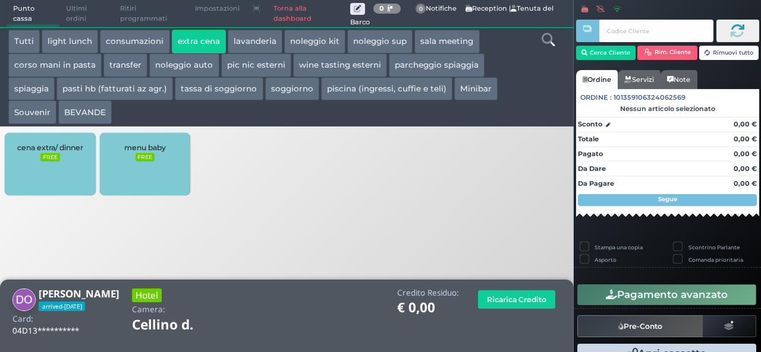
click at [55, 152] on span "cena extra/ dinner" at bounding box center [50, 147] width 66 height 9
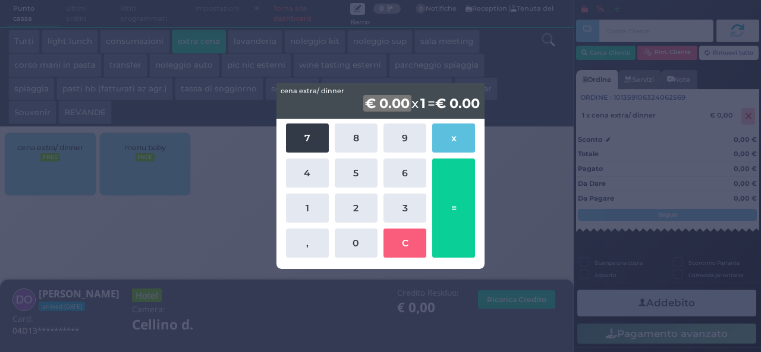
click at [296, 137] on button "7" at bounding box center [307, 138] width 43 height 29
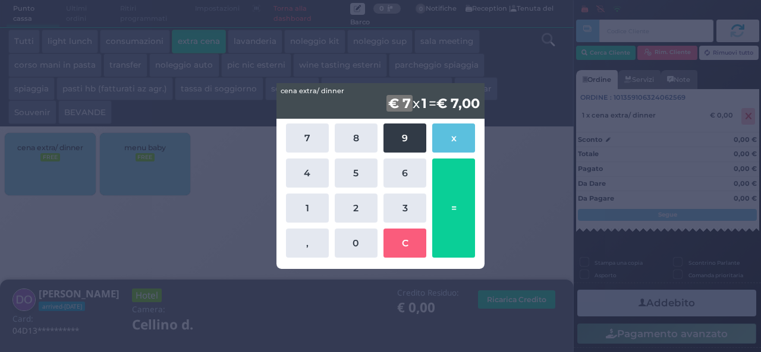
click at [401, 141] on button "9" at bounding box center [404, 138] width 43 height 29
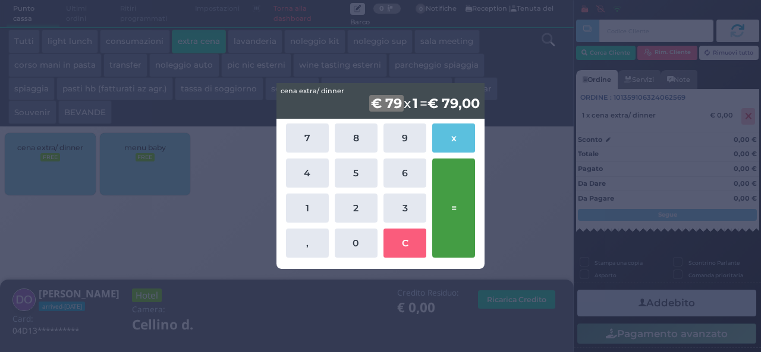
click at [449, 196] on button "=" at bounding box center [453, 208] width 43 height 99
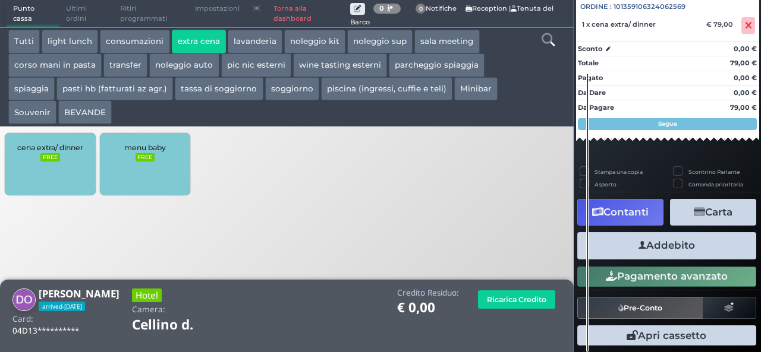
scroll to position [131, 0]
click at [669, 248] on button "Addebito" at bounding box center [666, 245] width 179 height 27
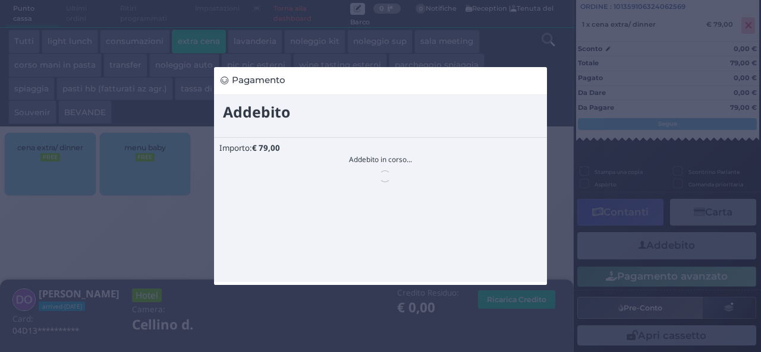
scroll to position [0, 0]
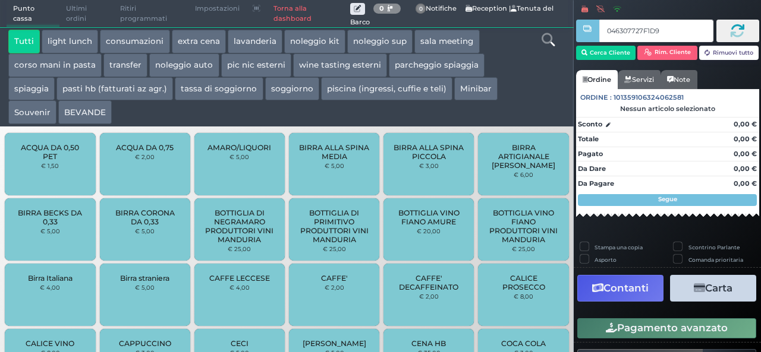
type input "046307727F1D94"
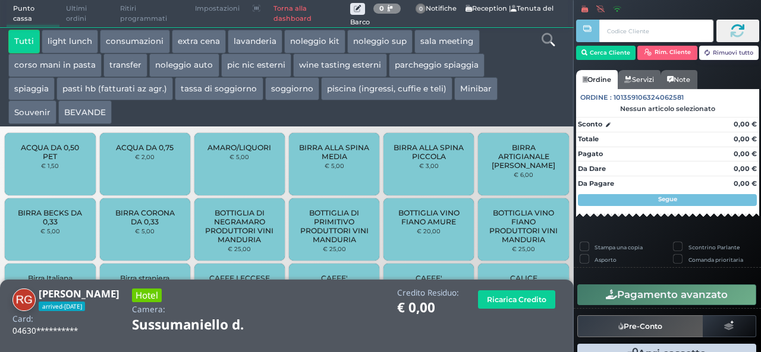
click at [201, 48] on button "extra cena" at bounding box center [199, 42] width 54 height 24
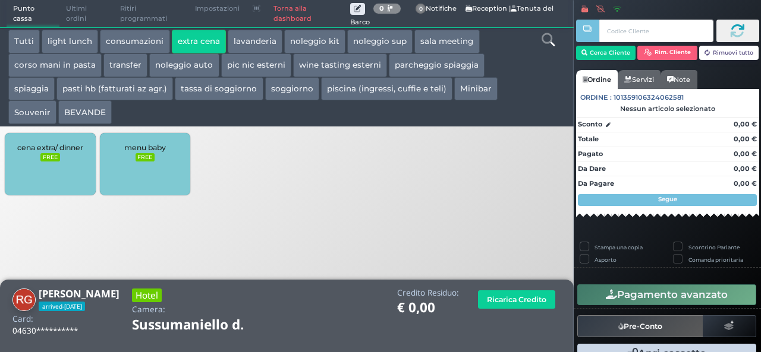
click at [53, 155] on small "FREE" at bounding box center [49, 157] width 19 height 8
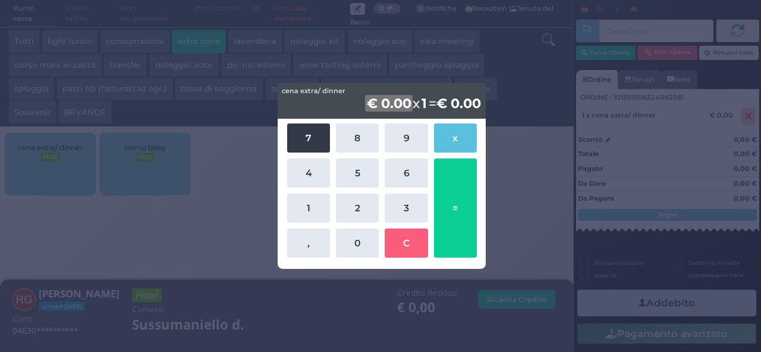
click at [301, 147] on button "7" at bounding box center [308, 138] width 43 height 29
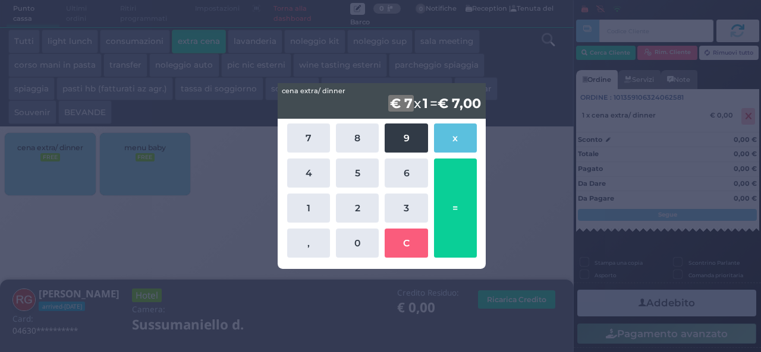
click at [412, 142] on button "9" at bounding box center [406, 138] width 43 height 29
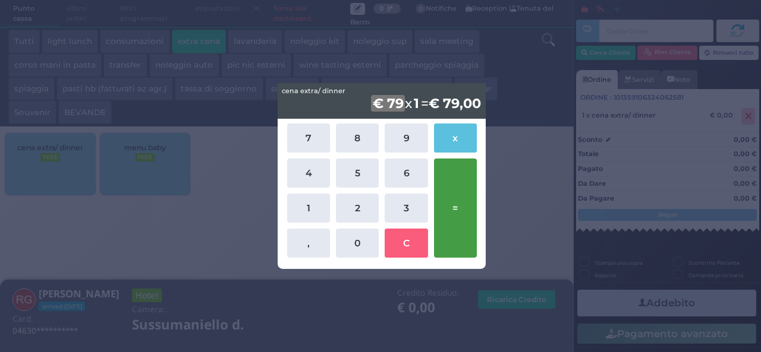
click at [466, 219] on button "=" at bounding box center [455, 208] width 43 height 99
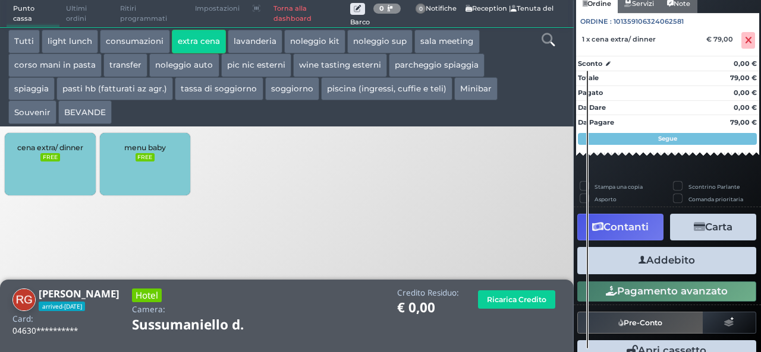
scroll to position [131, 0]
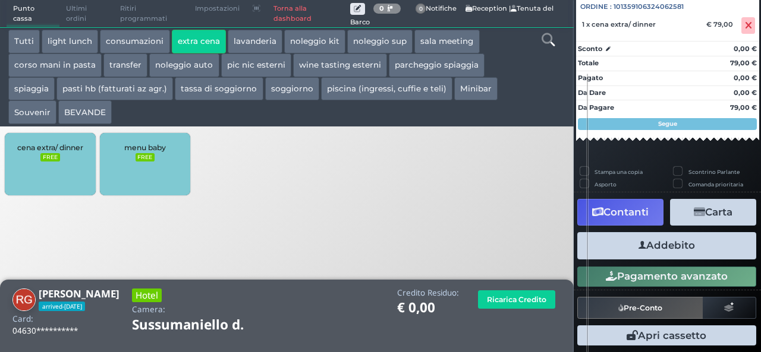
click at [673, 251] on button "Addebito" at bounding box center [666, 245] width 179 height 27
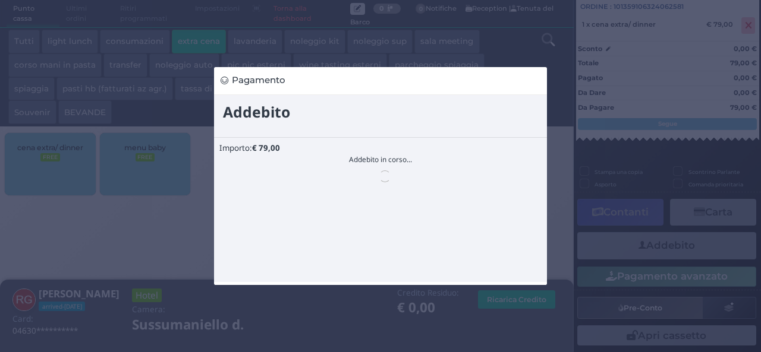
scroll to position [0, 0]
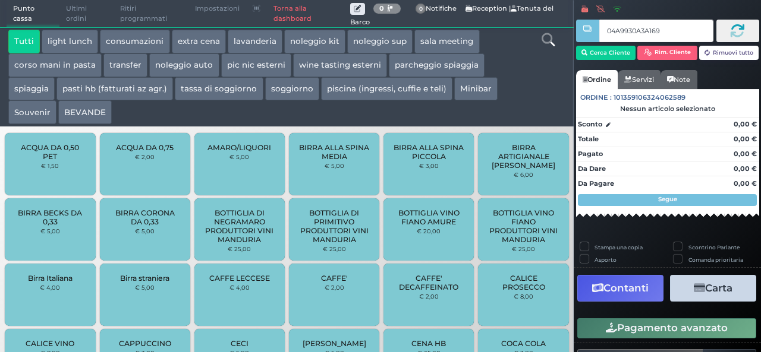
type input "04A9930A3A1695"
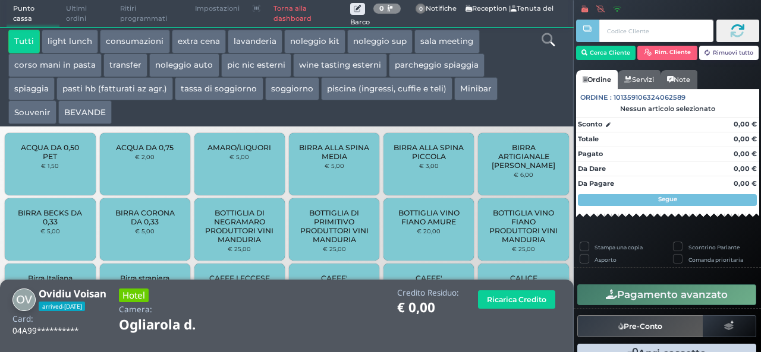
click at [207, 46] on button "extra cena" at bounding box center [199, 42] width 54 height 24
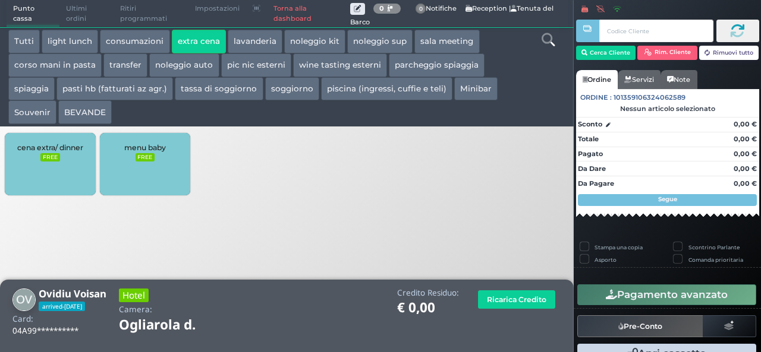
click at [71, 158] on div "cena extra/ dinner FREE" at bounding box center [50, 164] width 90 height 62
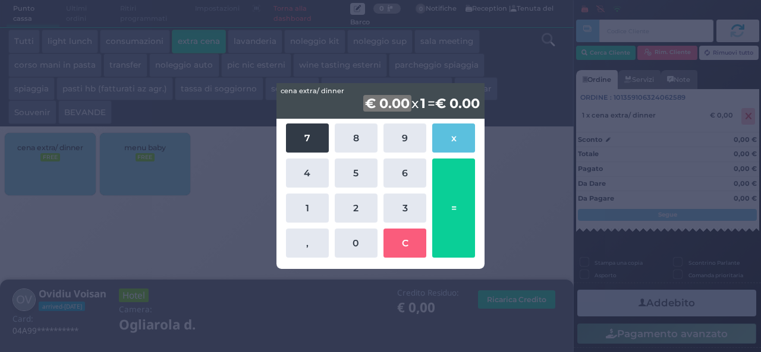
click at [307, 140] on button "7" at bounding box center [307, 138] width 43 height 29
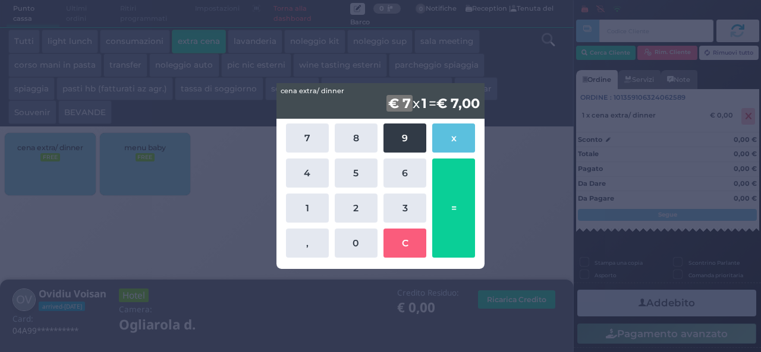
click at [408, 141] on button "9" at bounding box center [404, 138] width 43 height 29
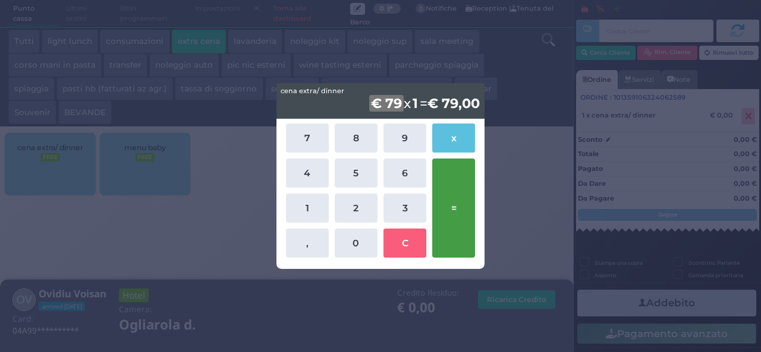
click at [455, 197] on button "=" at bounding box center [453, 208] width 43 height 99
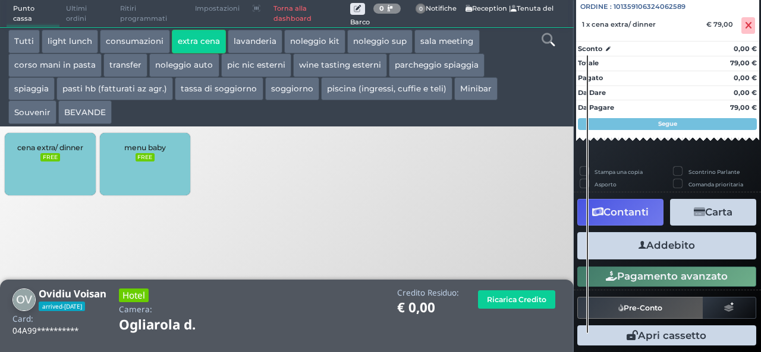
scroll to position [131, 0]
click at [685, 245] on button "Addebito" at bounding box center [666, 245] width 179 height 27
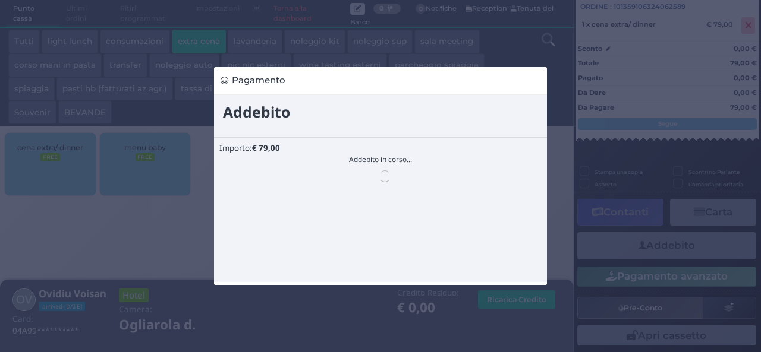
scroll to position [0, 0]
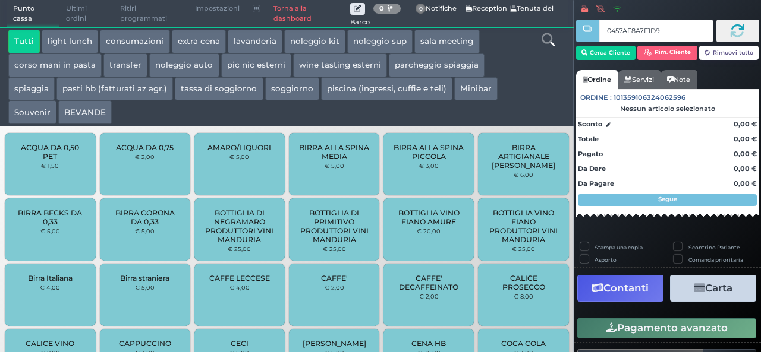
type input "0457AF8A7F1D90"
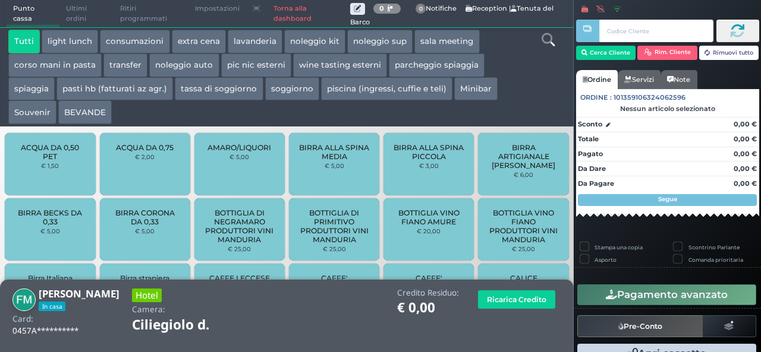
click at [207, 43] on button "extra cena" at bounding box center [199, 42] width 54 height 24
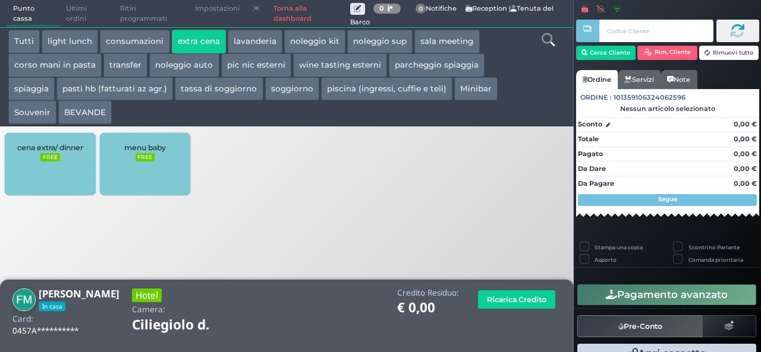
click at [51, 150] on span "cena extra/ dinner" at bounding box center [50, 147] width 66 height 9
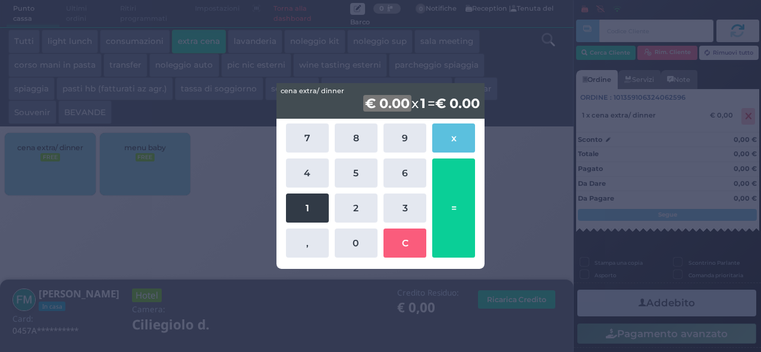
click at [303, 212] on button "1" at bounding box center [307, 208] width 43 height 29
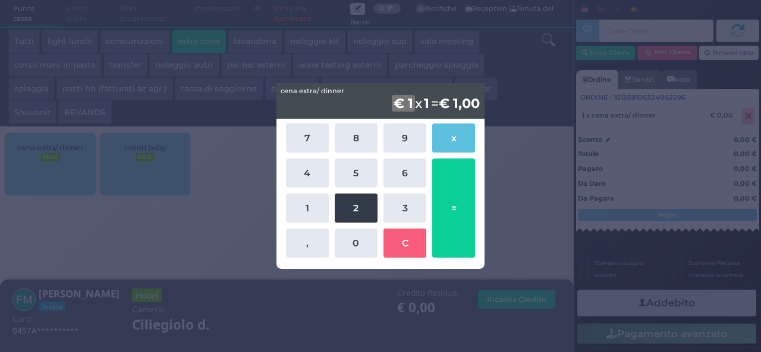
click at [363, 213] on button "2" at bounding box center [356, 208] width 43 height 29
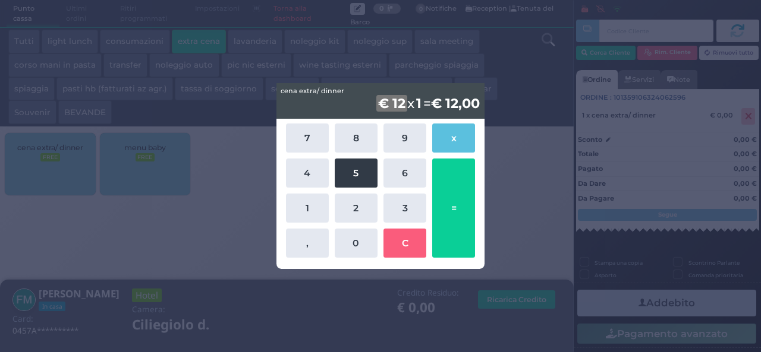
click at [365, 175] on button "5" at bounding box center [356, 173] width 43 height 29
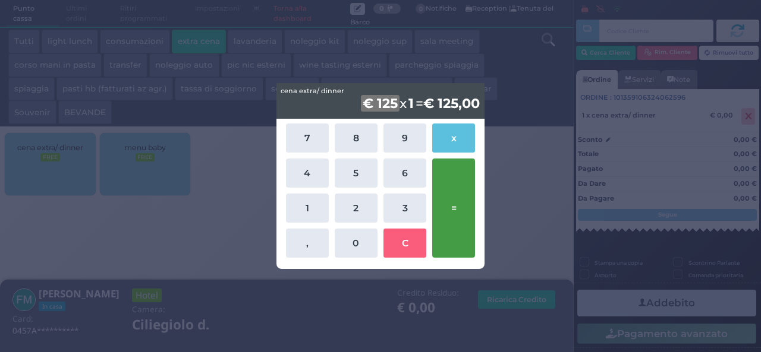
click at [457, 215] on button "=" at bounding box center [453, 208] width 43 height 99
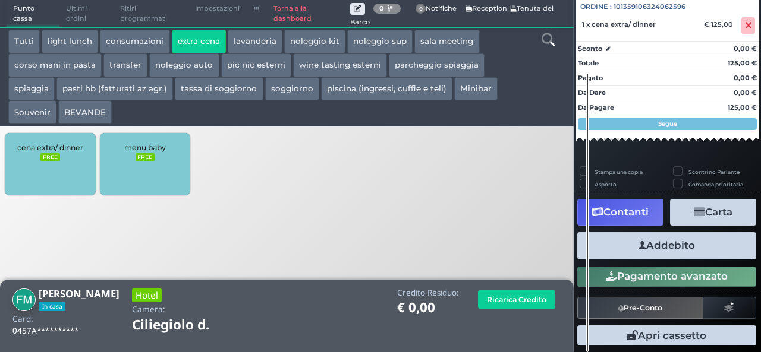
scroll to position [131, 0]
click at [666, 245] on button "Addebito" at bounding box center [666, 245] width 179 height 27
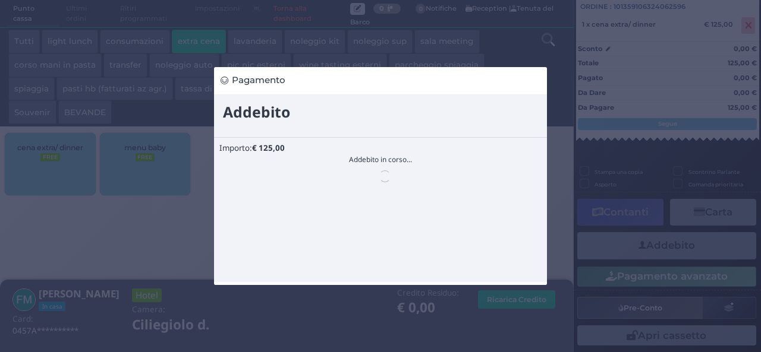
scroll to position [0, 0]
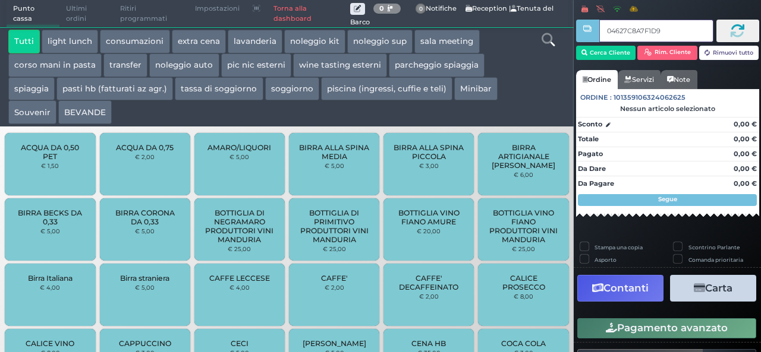
type input "04627C8A7F1D91"
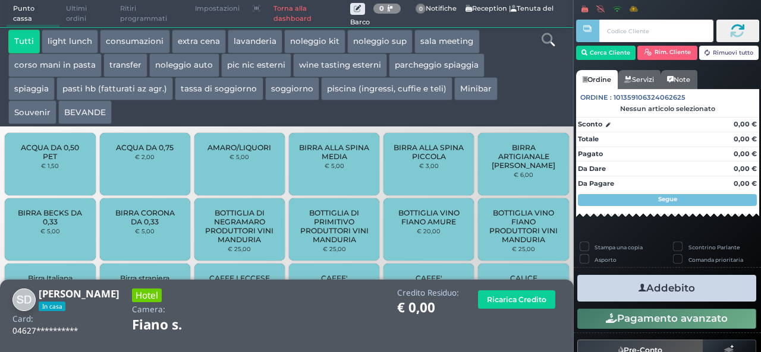
click at [212, 42] on body "Punto cassa [GEOGRAPHIC_DATA] Ultimi ordini Delivery Ritiri programmati Imposta…" at bounding box center [380, 176] width 761 height 352
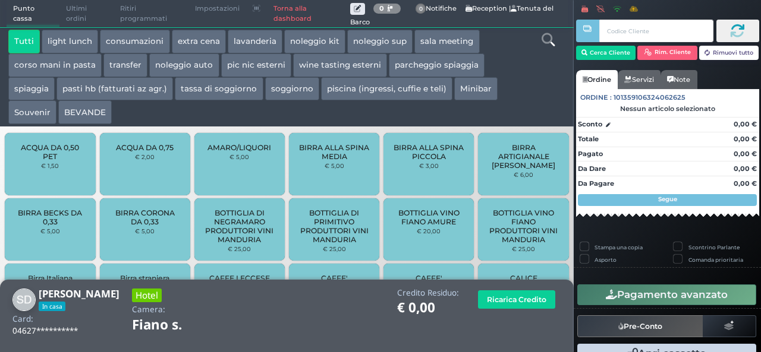
click at [212, 42] on button "extra cena" at bounding box center [199, 42] width 54 height 24
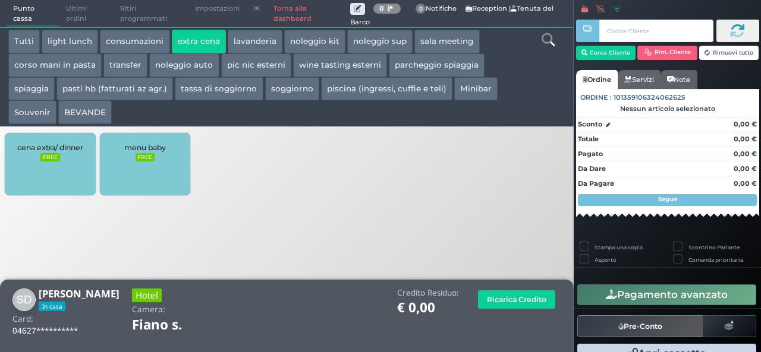
click at [52, 165] on div "cena extra/ dinner FREE" at bounding box center [50, 164] width 90 height 62
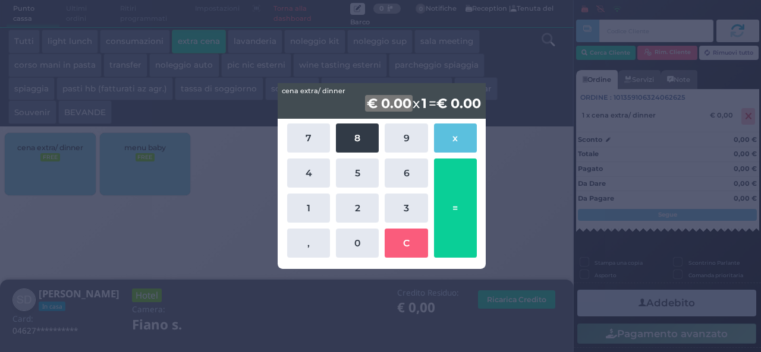
click at [366, 135] on button "8" at bounding box center [357, 138] width 43 height 29
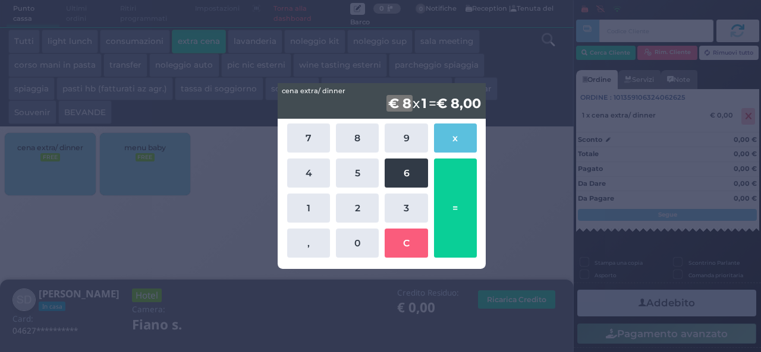
click at [410, 175] on button "6" at bounding box center [406, 173] width 43 height 29
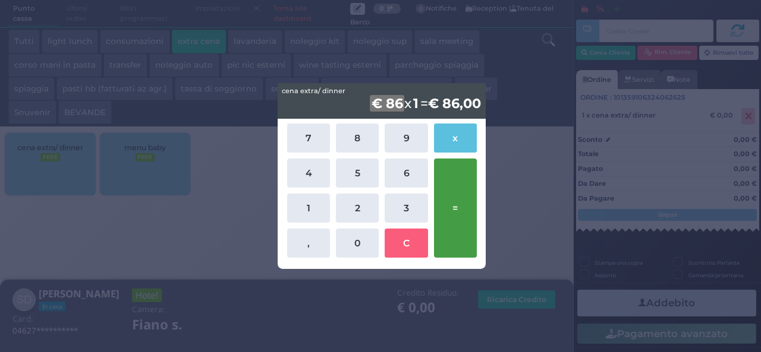
click at [446, 203] on button "=" at bounding box center [455, 208] width 43 height 99
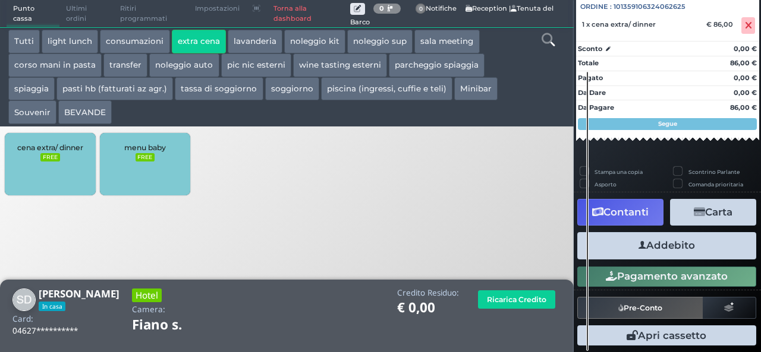
scroll to position [131, 0]
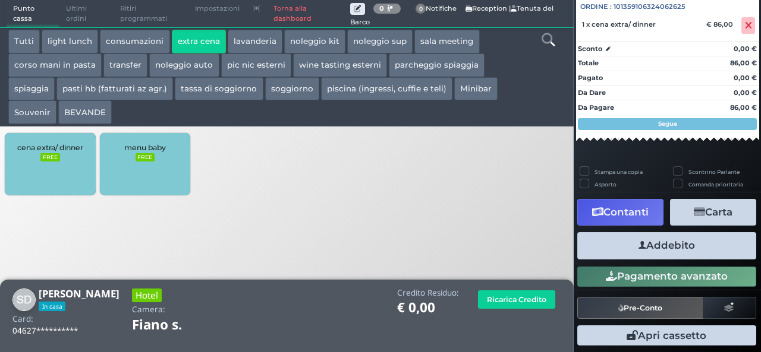
click at [659, 245] on button "Addebito" at bounding box center [666, 245] width 179 height 27
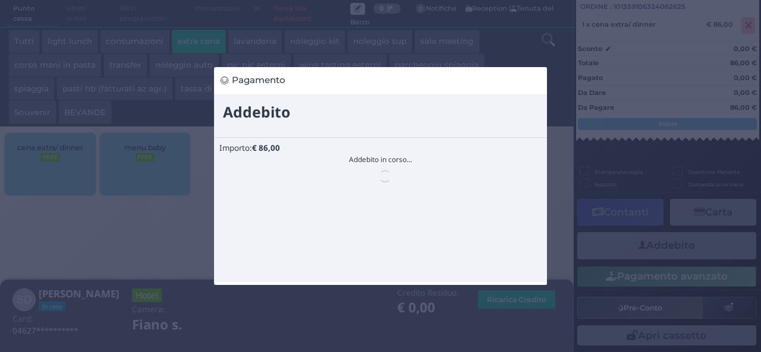
scroll to position [0, 0]
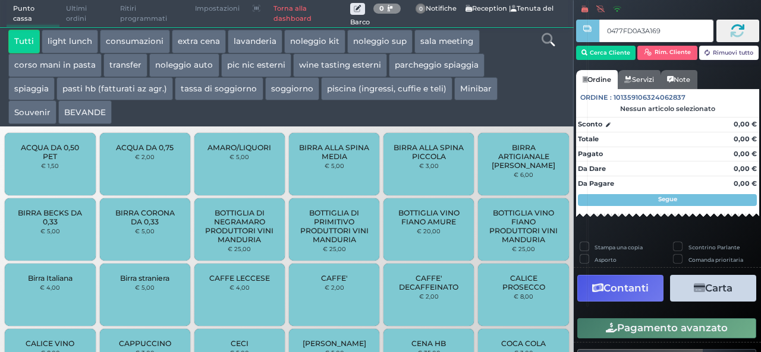
type input "0477FD0A3A1691"
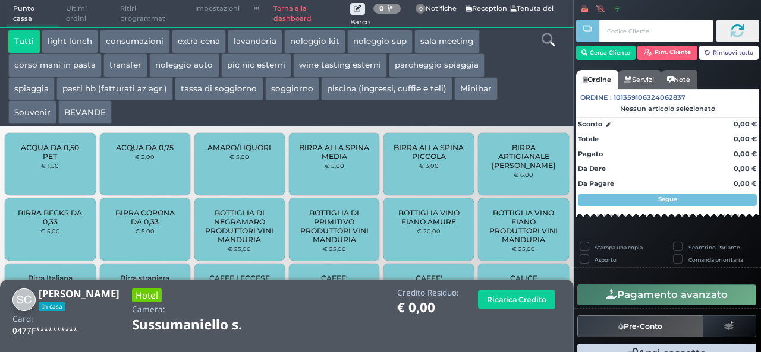
click at [199, 45] on button "extra cena" at bounding box center [199, 42] width 54 height 24
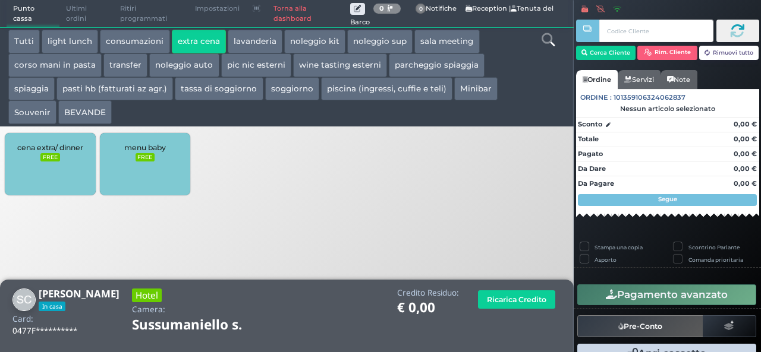
click at [44, 155] on small "FREE" at bounding box center [49, 157] width 19 height 8
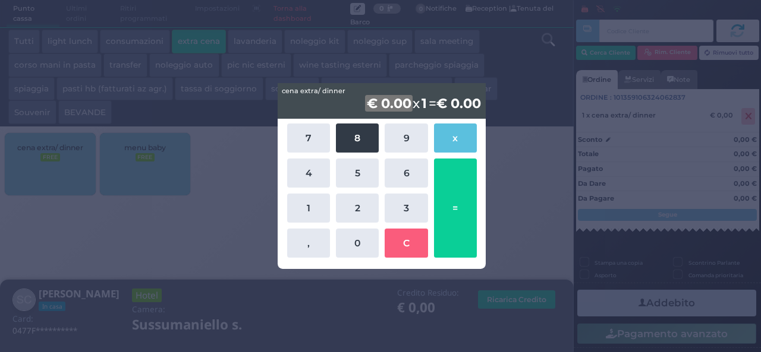
click at [352, 133] on button "8" at bounding box center [357, 138] width 43 height 29
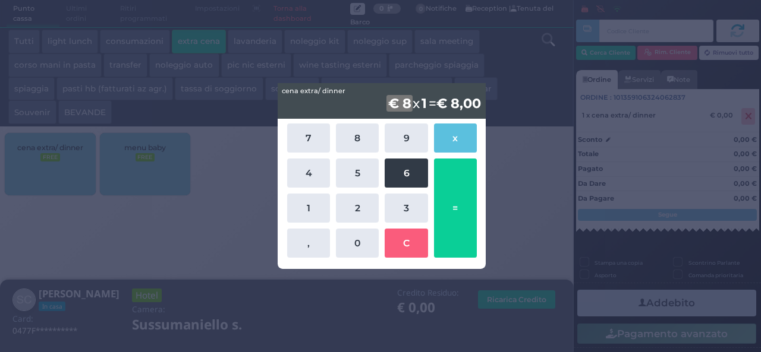
click at [417, 181] on button "6" at bounding box center [406, 173] width 43 height 29
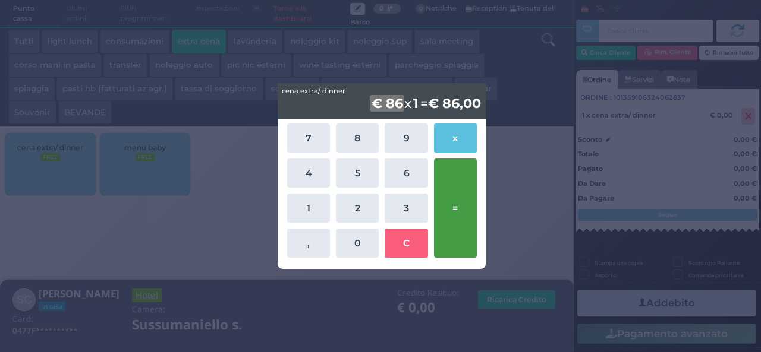
click at [455, 187] on button "=" at bounding box center [455, 208] width 43 height 99
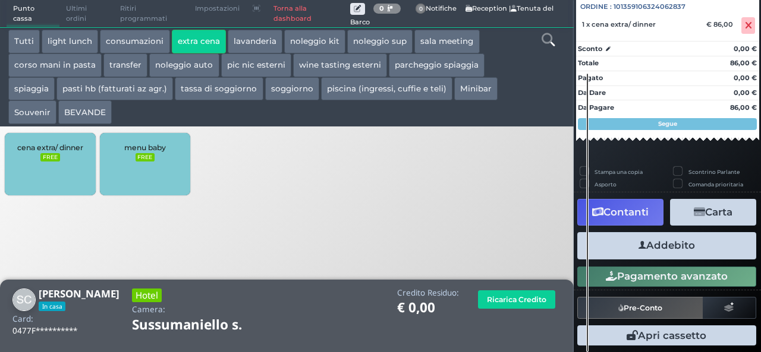
scroll to position [131, 0]
click at [679, 253] on button "Addebito" at bounding box center [666, 245] width 179 height 27
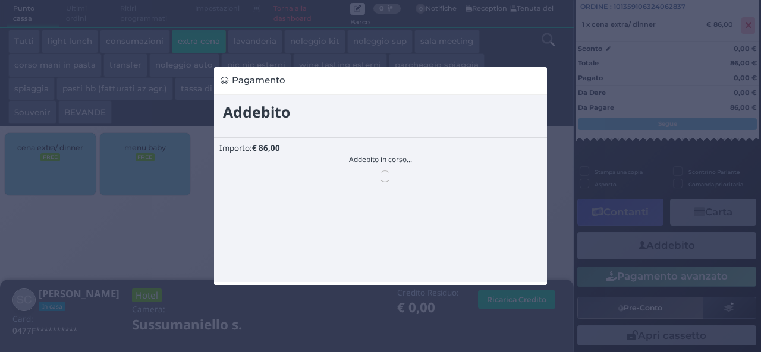
scroll to position [0, 0]
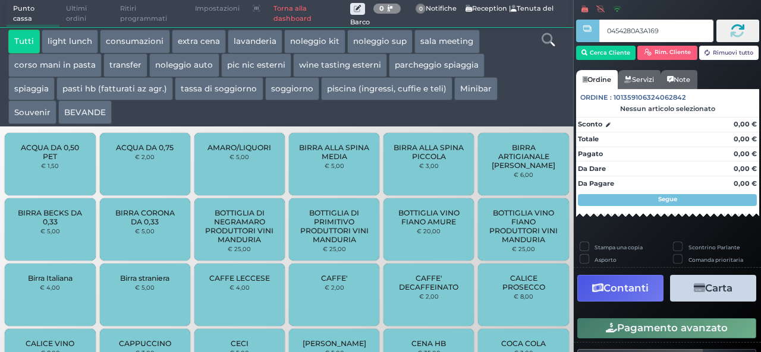
type input "0454280A3A1695"
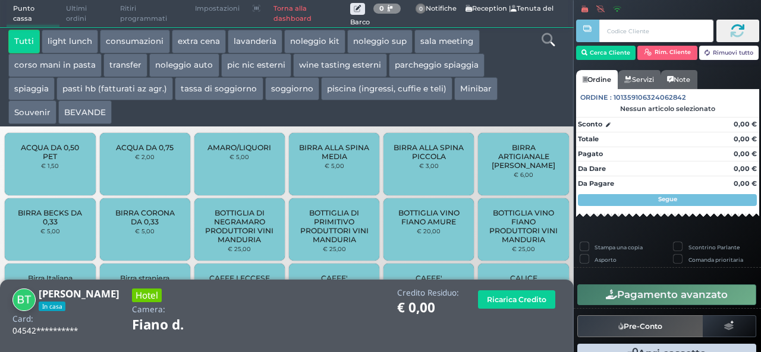
click at [195, 42] on button "extra cena" at bounding box center [199, 42] width 54 height 24
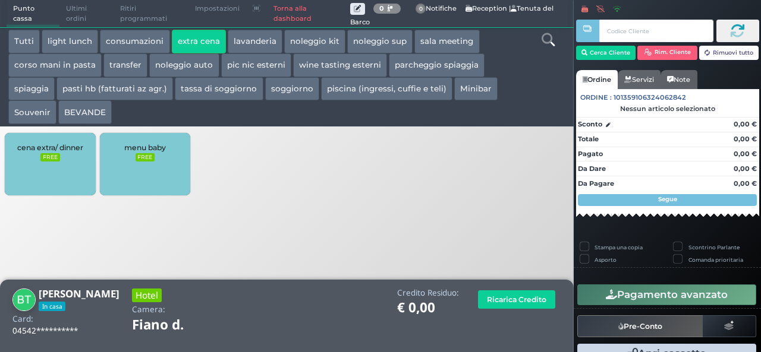
click at [69, 165] on div "cena extra/ dinner FREE" at bounding box center [50, 164] width 90 height 62
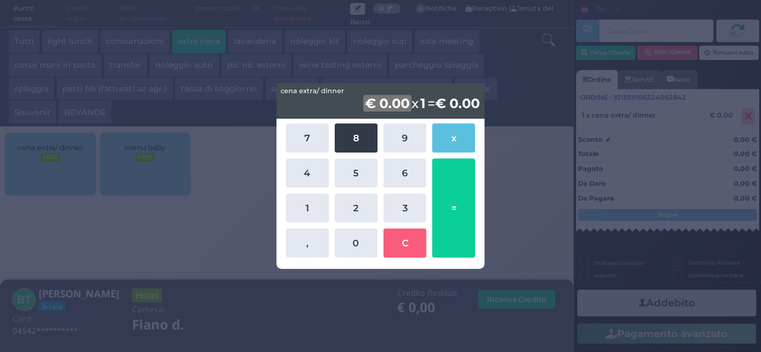
click at [353, 143] on button "8" at bounding box center [356, 138] width 43 height 29
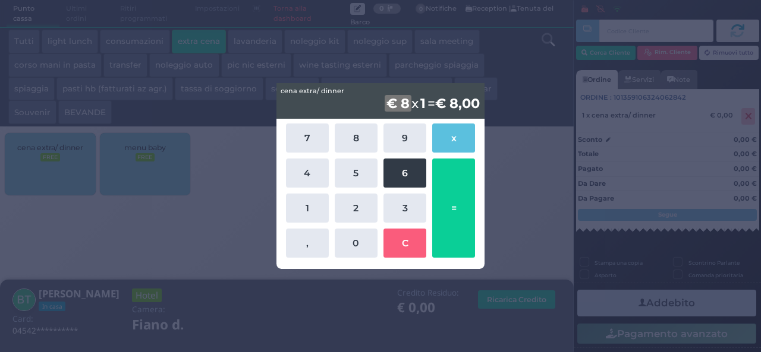
click at [413, 173] on button "6" at bounding box center [404, 173] width 43 height 29
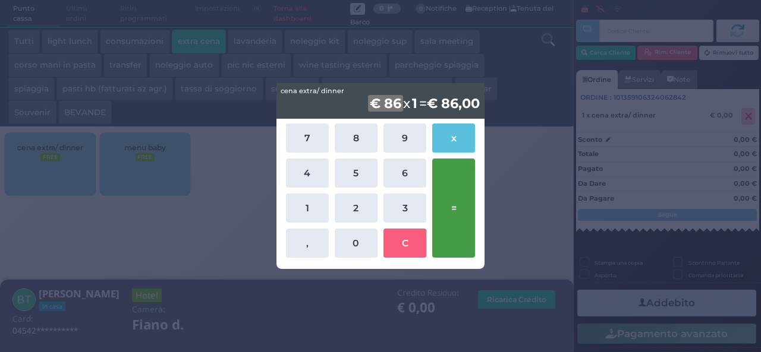
click at [470, 196] on button "=" at bounding box center [453, 208] width 43 height 99
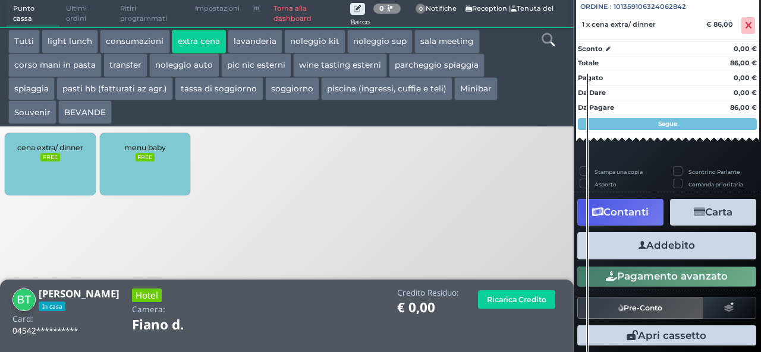
scroll to position [131, 0]
click at [662, 256] on button "Addebito" at bounding box center [666, 245] width 179 height 27
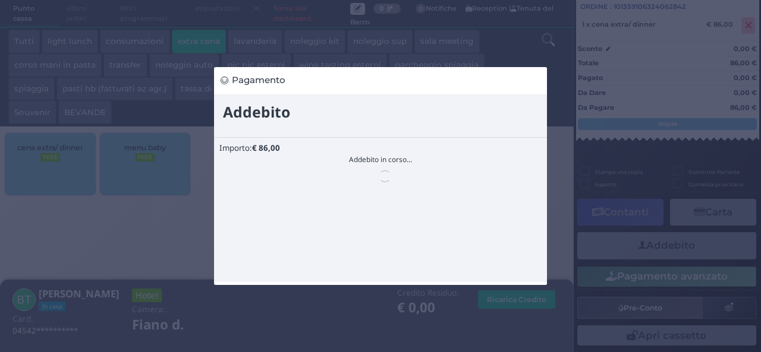
scroll to position [0, 0]
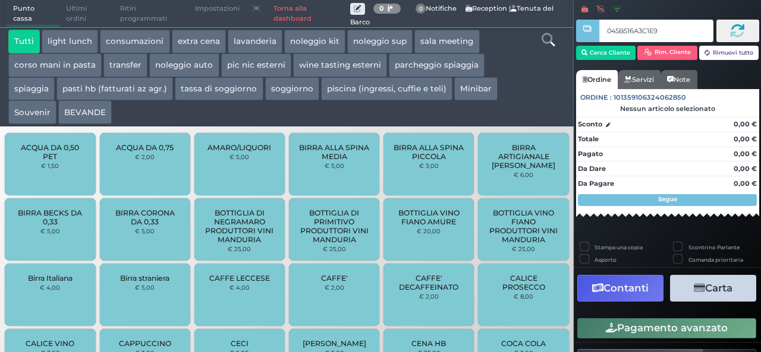
type input "045B516A3C1E90"
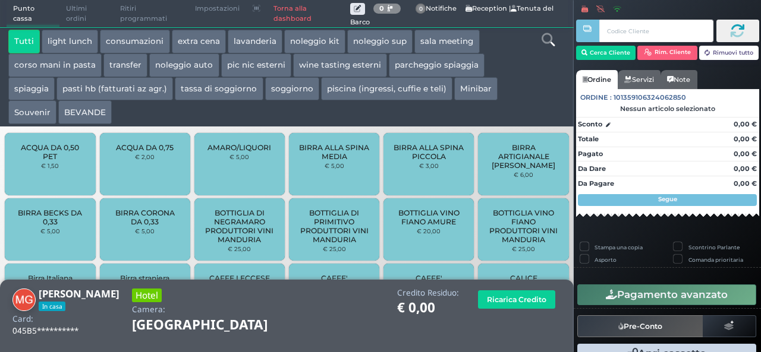
click at [185, 43] on button "extra cena" at bounding box center [199, 42] width 54 height 24
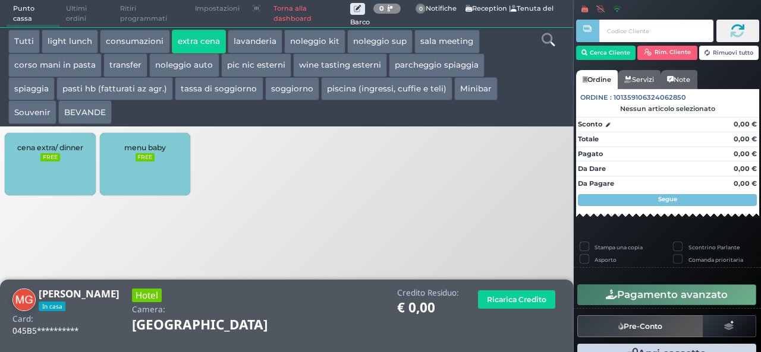
click at [61, 163] on div "cena extra/ dinner FREE" at bounding box center [50, 164] width 90 height 62
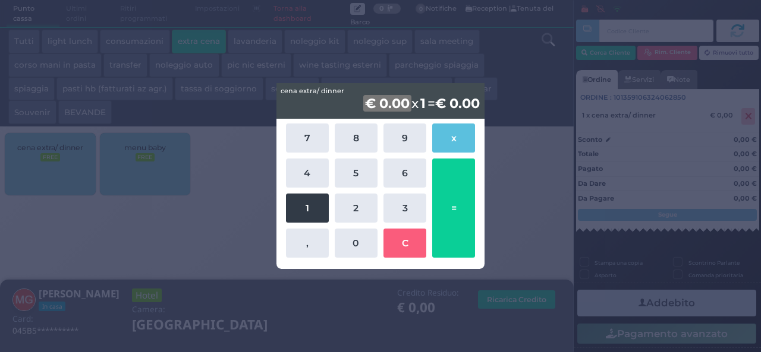
click at [311, 207] on button "1" at bounding box center [307, 208] width 43 height 29
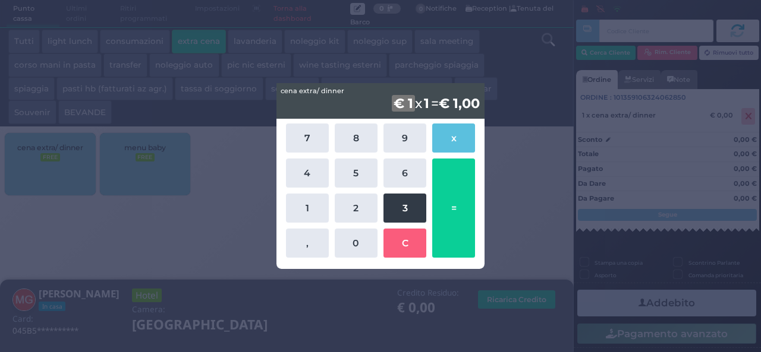
click at [394, 207] on button "3" at bounding box center [404, 208] width 43 height 29
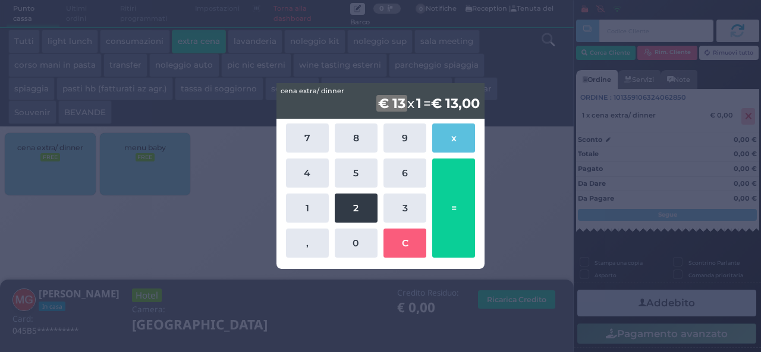
click at [349, 215] on button "2" at bounding box center [356, 208] width 43 height 29
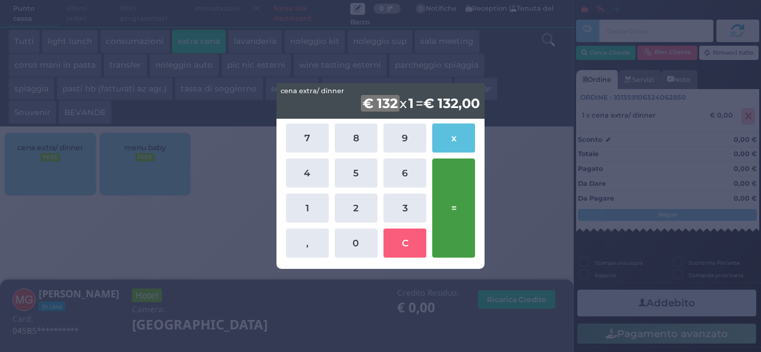
click at [465, 214] on button "=" at bounding box center [453, 208] width 43 height 99
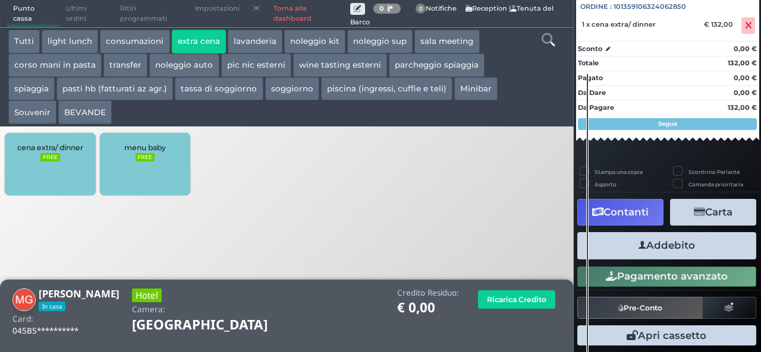
scroll to position [131, 0]
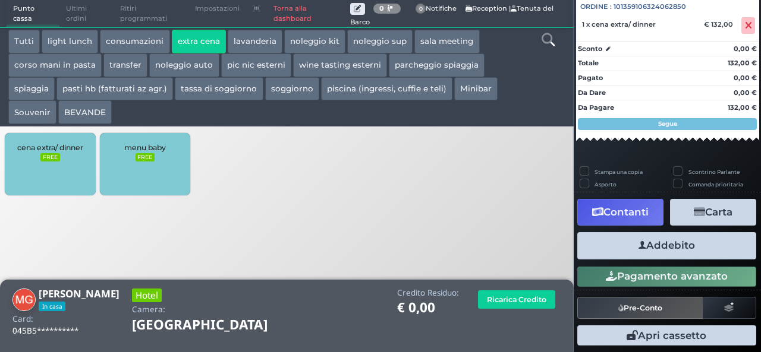
click at [684, 245] on button "Addebito" at bounding box center [666, 245] width 179 height 27
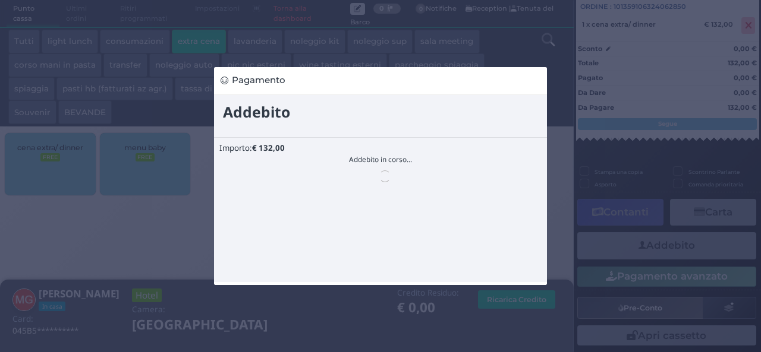
scroll to position [0, 0]
